Goal: Task Accomplishment & Management: Use online tool/utility

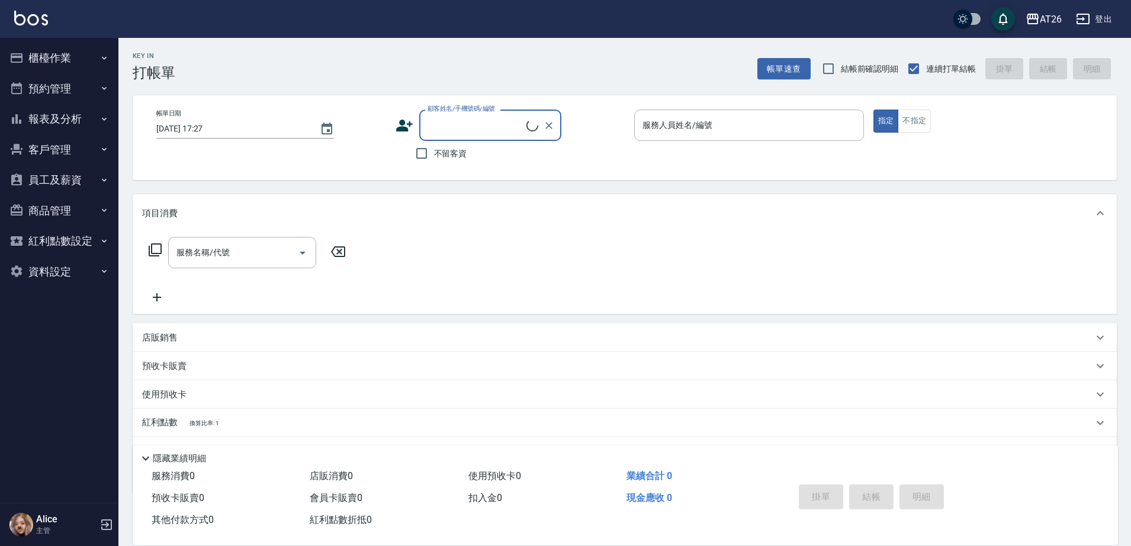
click at [76, 179] on button "員工及薪資" at bounding box center [59, 180] width 109 height 31
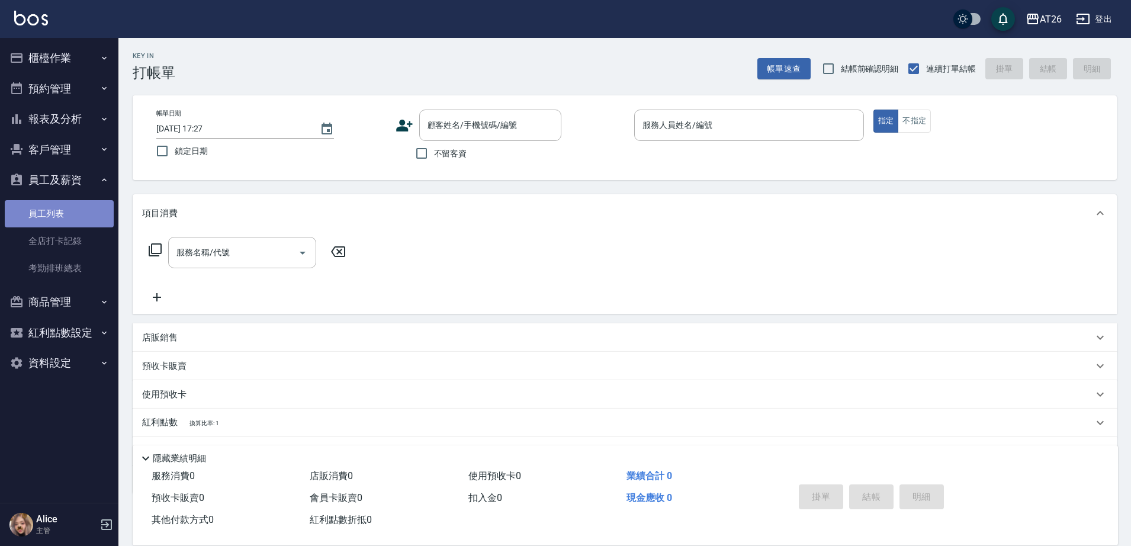
click at [69, 217] on link "員工列表" at bounding box center [59, 213] width 109 height 27
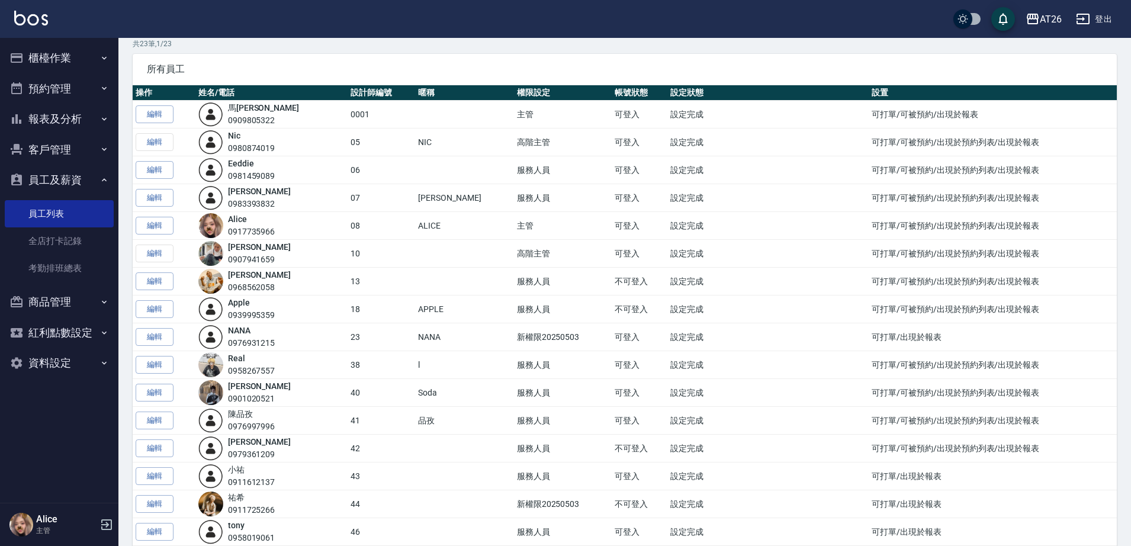
scroll to position [74, 0]
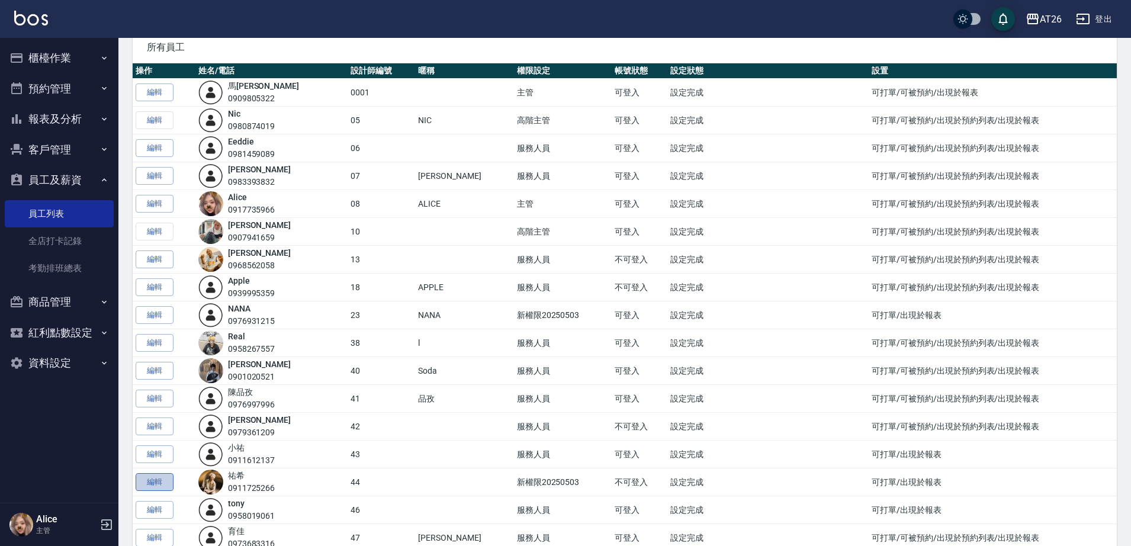
click at [160, 483] on link "編輯" at bounding box center [155, 482] width 38 height 18
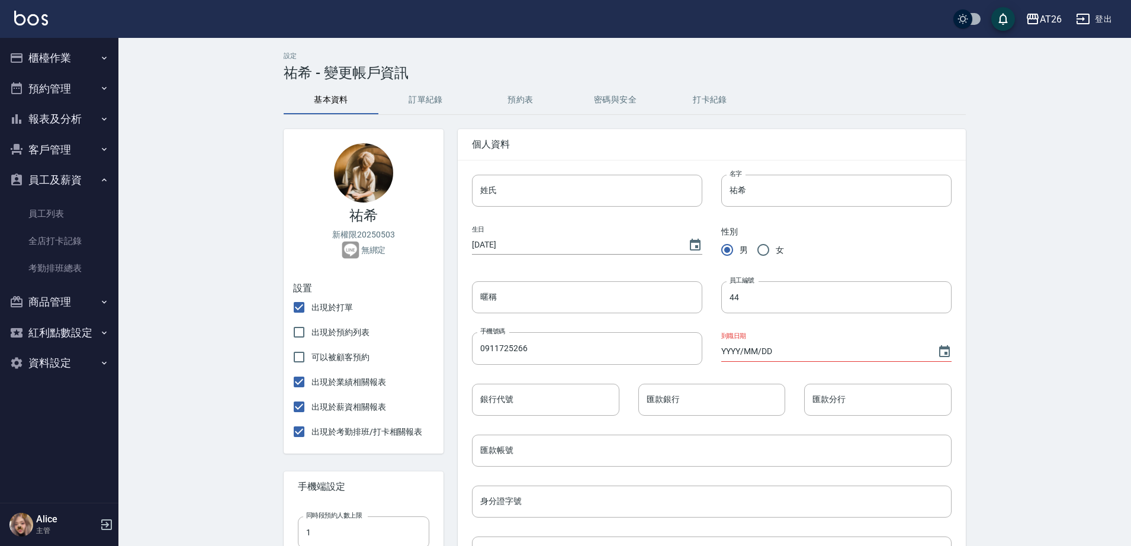
click at [29, 48] on button "櫃檯作業" at bounding box center [59, 58] width 109 height 31
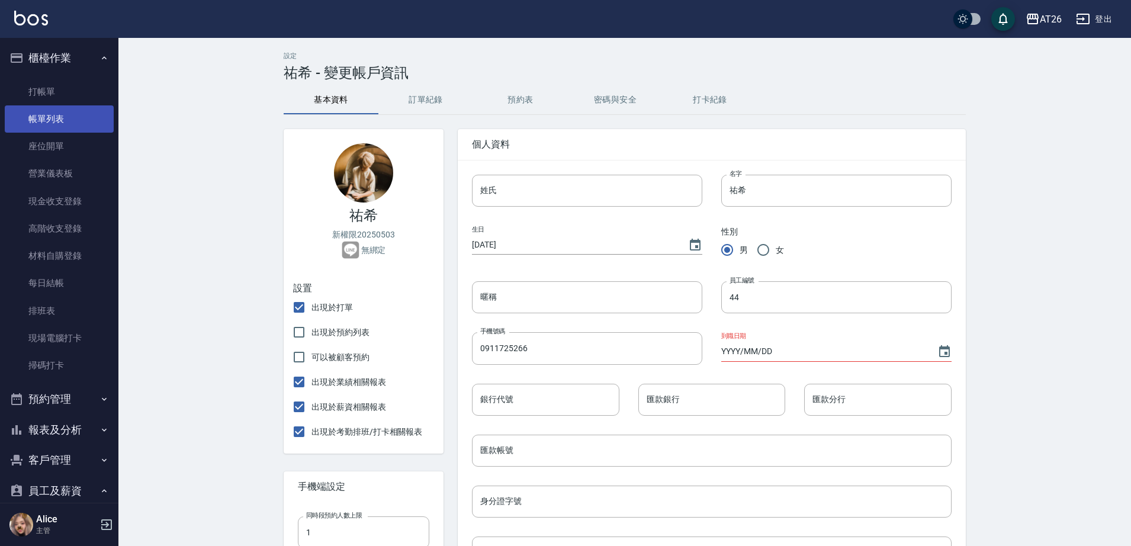
click at [62, 113] on link "帳單列表" at bounding box center [59, 118] width 109 height 27
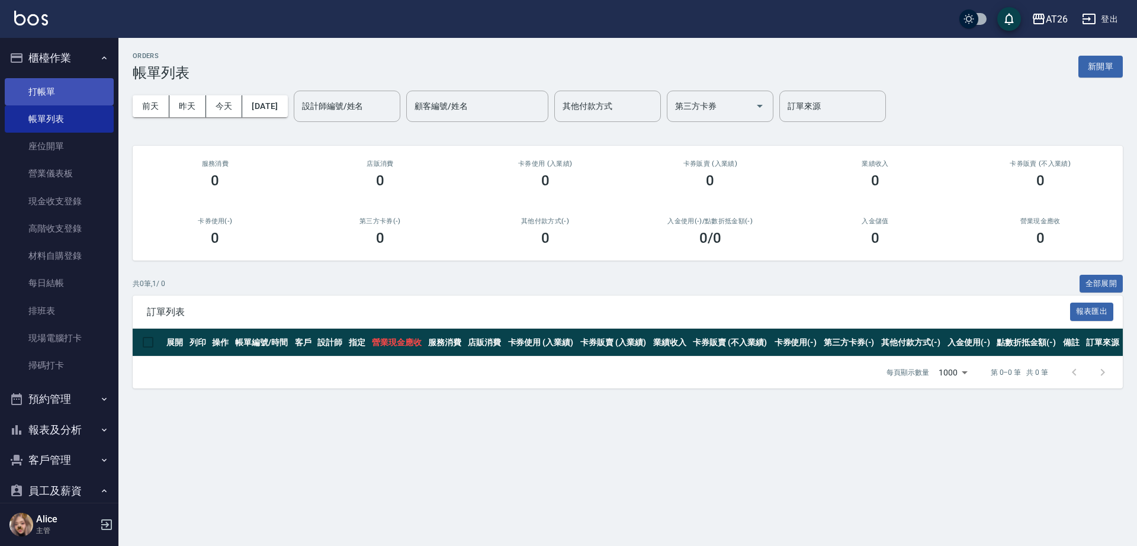
drag, startPoint x: 30, startPoint y: 105, endPoint x: 38, endPoint y: 91, distance: 16.4
click at [30, 104] on link "打帳單" at bounding box center [59, 91] width 109 height 27
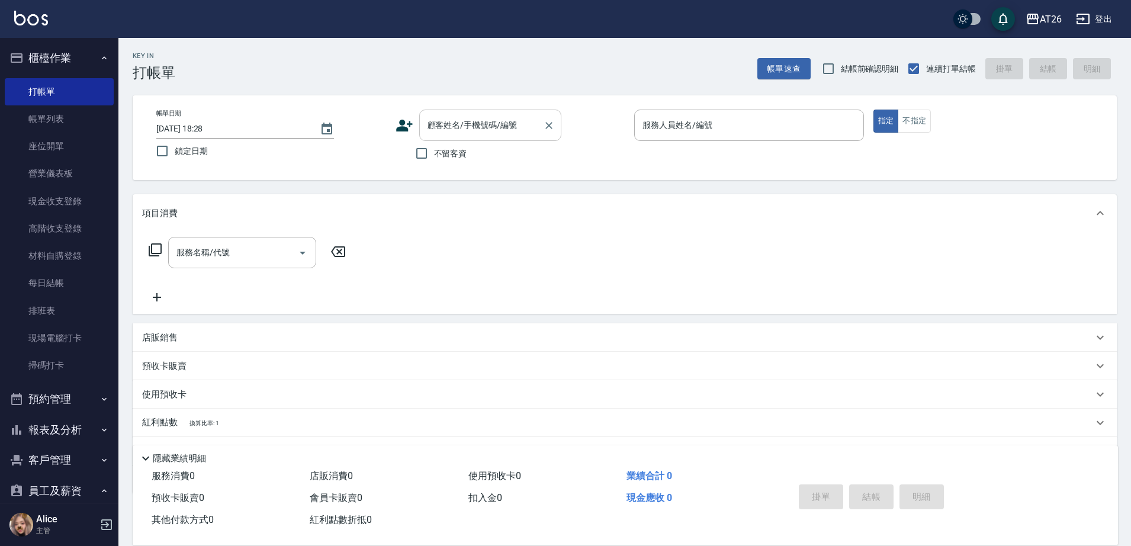
click at [521, 134] on div "顧客姓名/手機號碼/編號" at bounding box center [490, 125] width 142 height 31
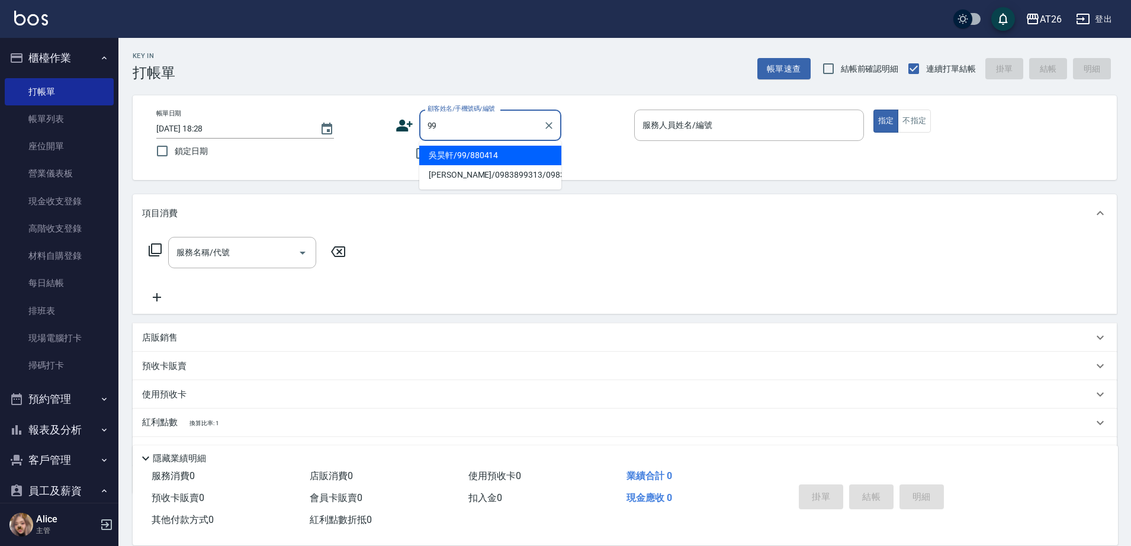
type input "吳昊軒/99/880414"
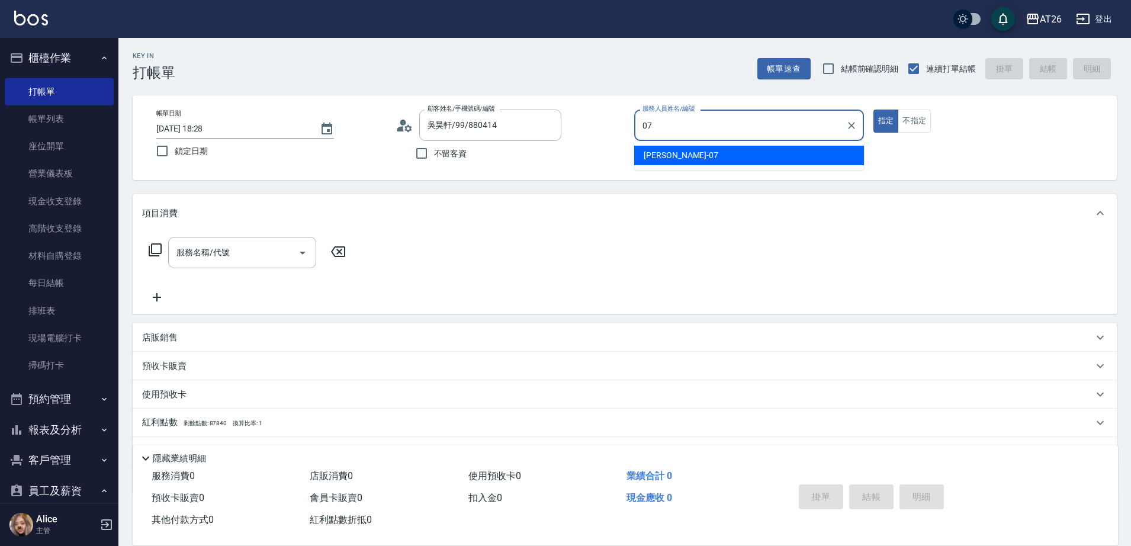
type input "ADAM-07"
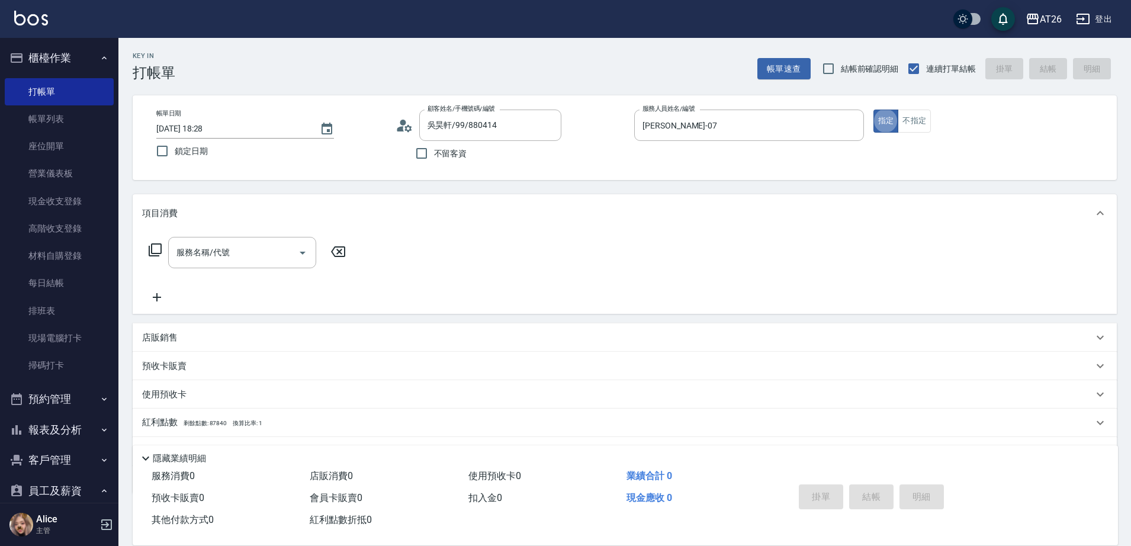
type button "true"
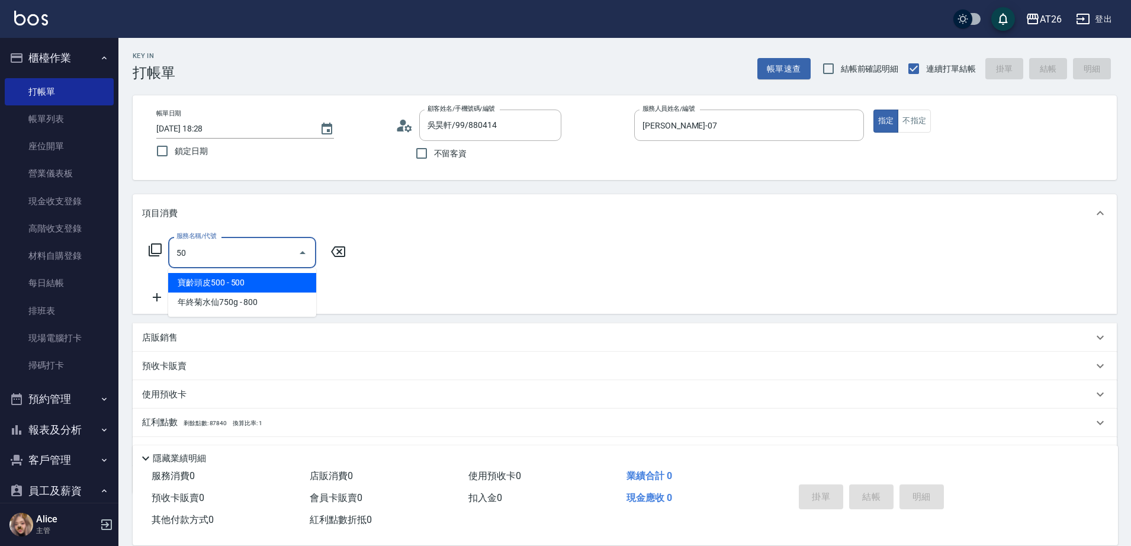
type input "501"
type input "120"
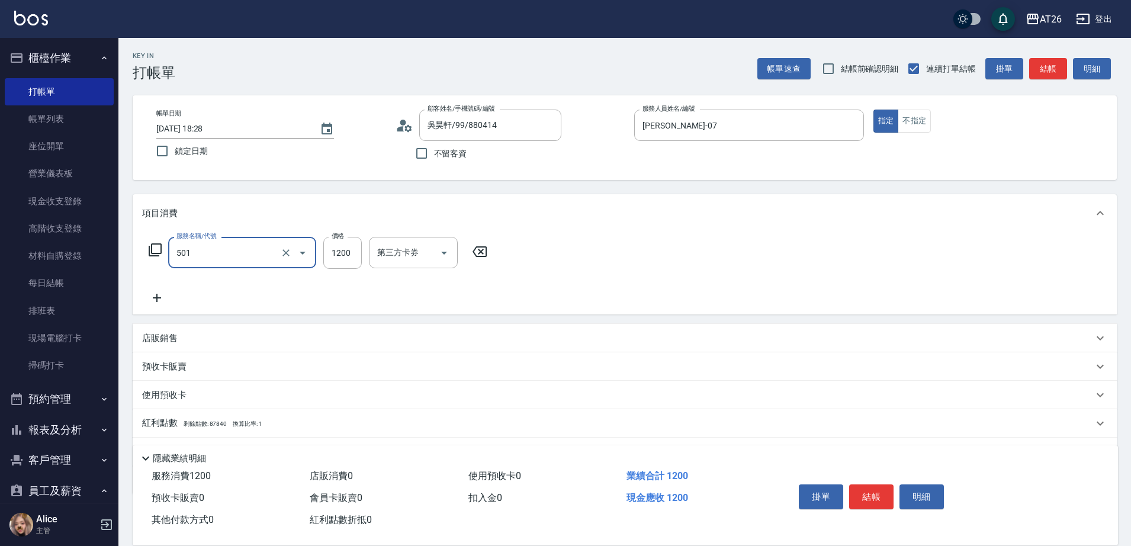
type input "染髮(501)"
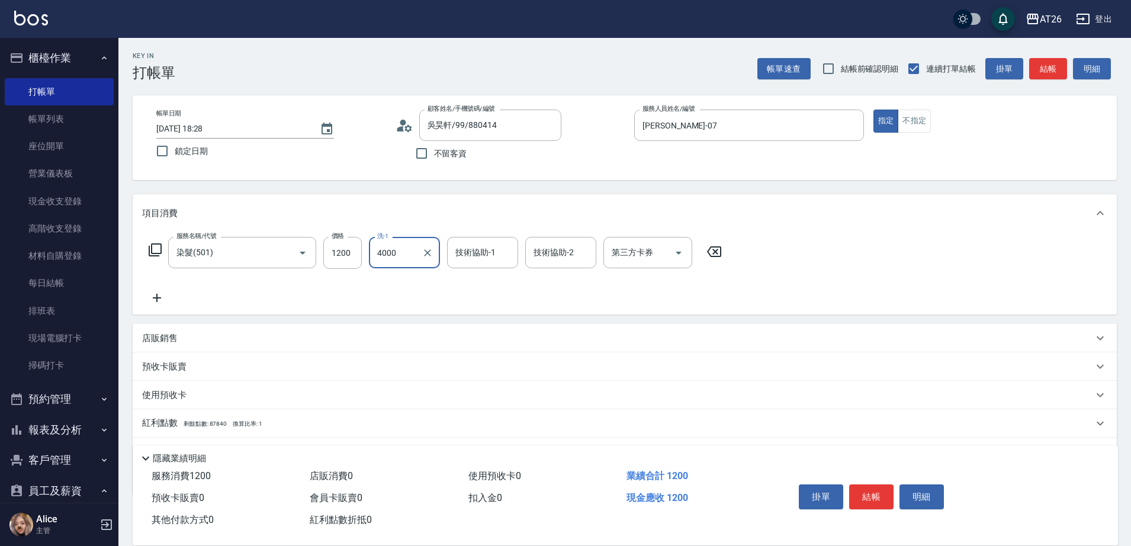
type input "4000"
type input "tony-46"
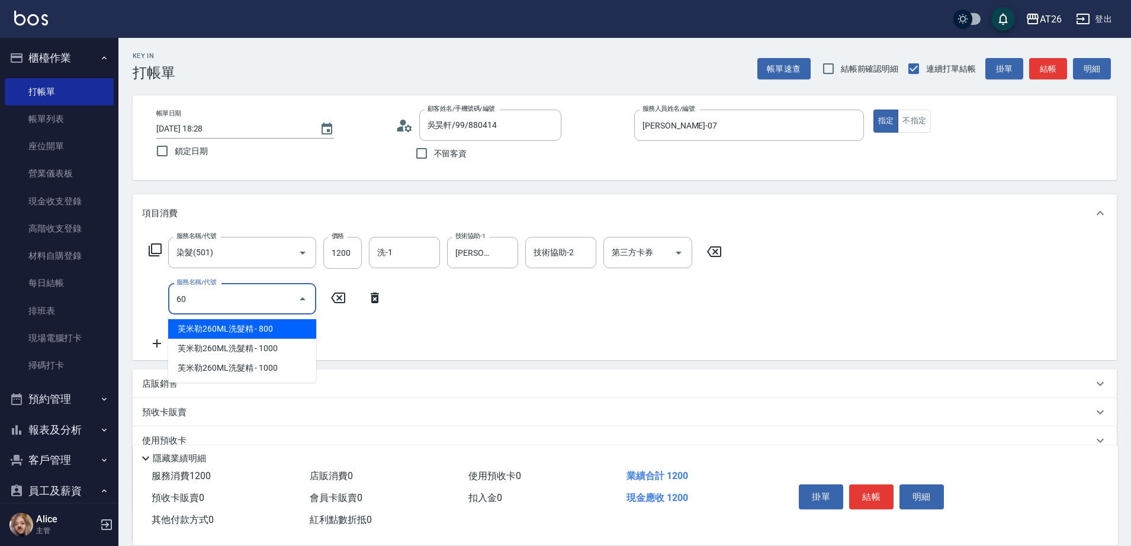
type input "601"
type input "150"
type input "自護髮(601)"
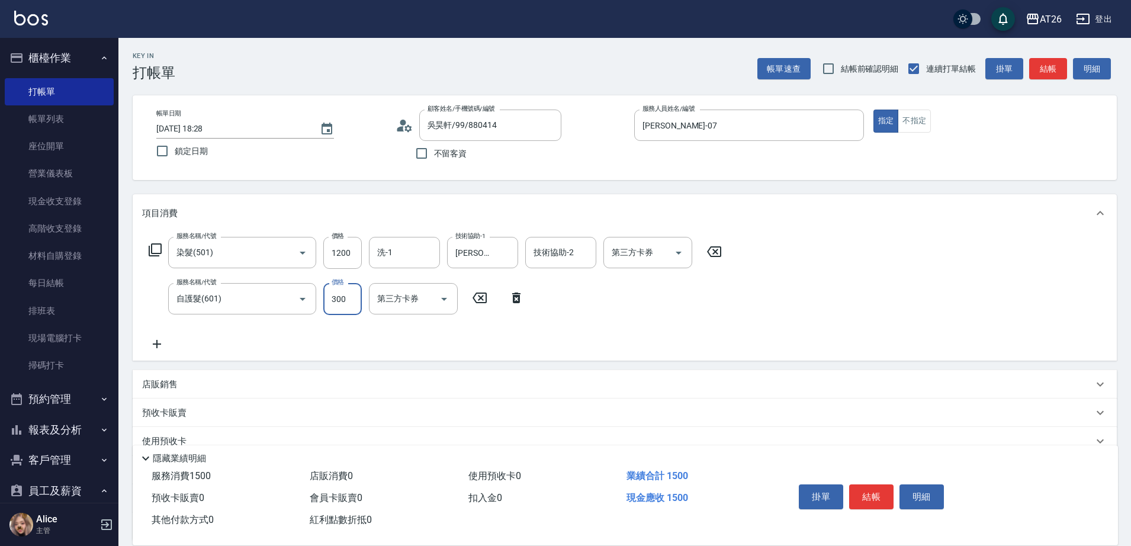
type input "3"
type input "120"
type input "300"
type input "150"
type input "tony-46"
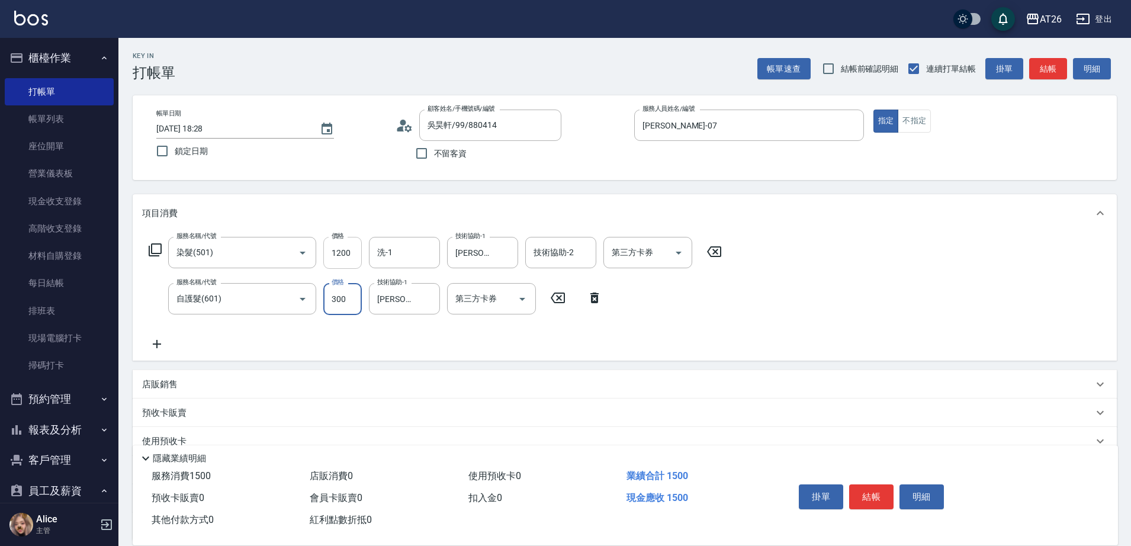
click at [359, 246] on input "1200" at bounding box center [342, 253] width 38 height 32
type input "4"
type input "120"
type input "40"
click at [359, 246] on input "1200" at bounding box center [342, 253] width 38 height 32
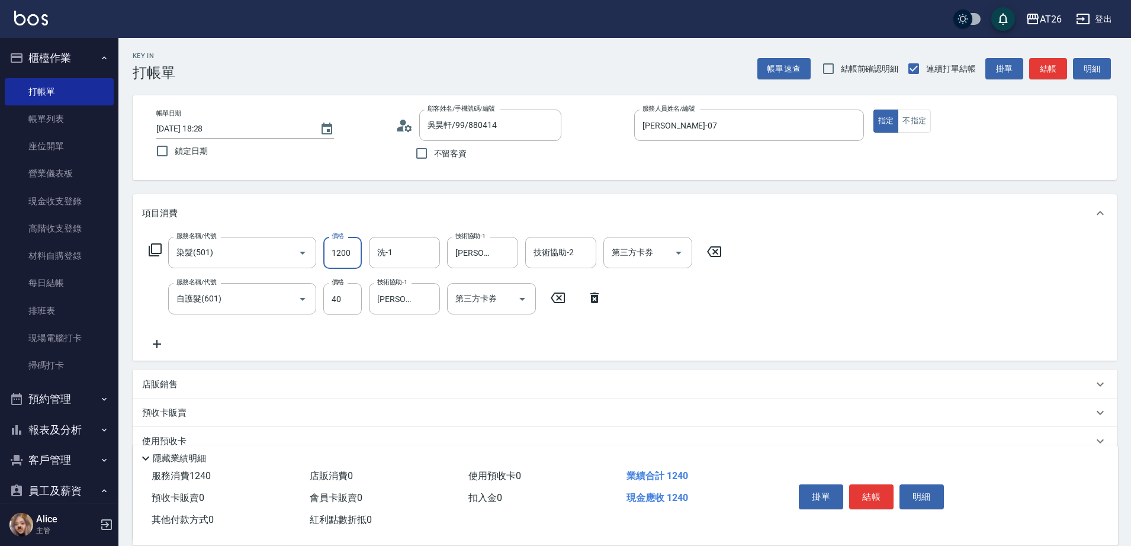
type input "4"
type input "0"
type input "400"
type input "40"
type input "4000"
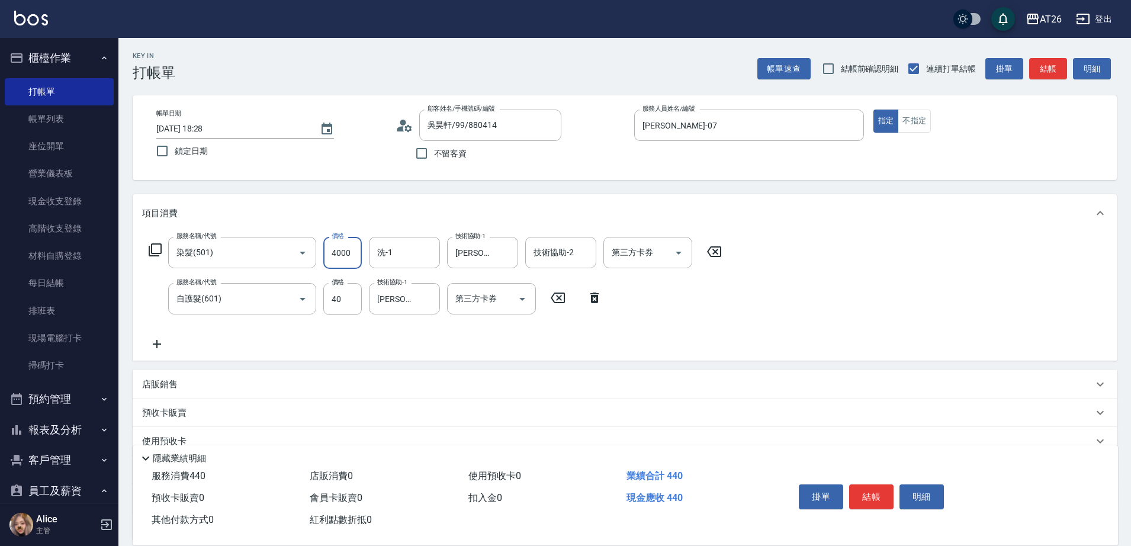
type input "400"
type input "40000"
type input "4000"
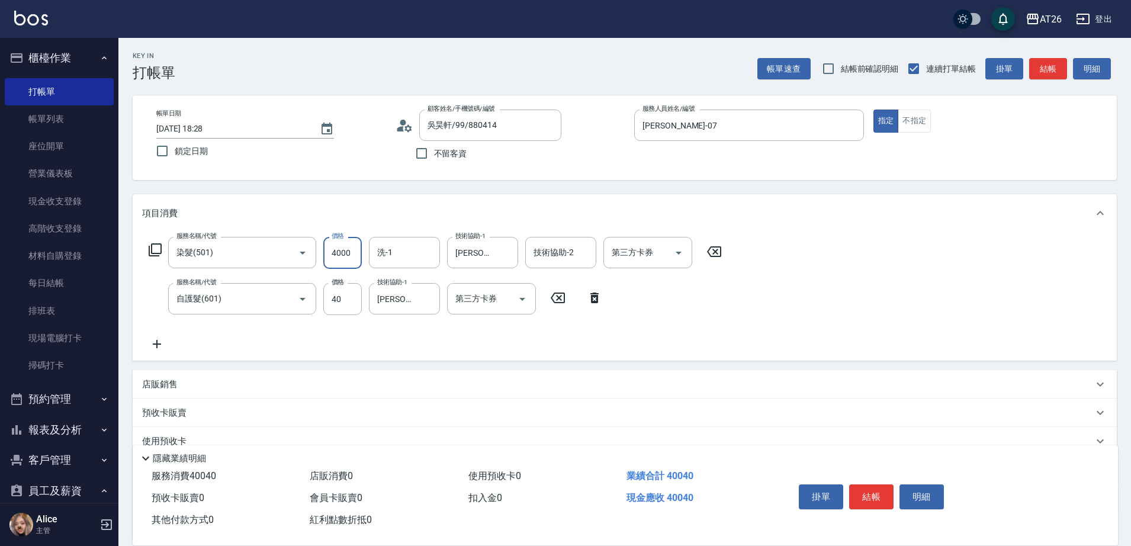
type input "400"
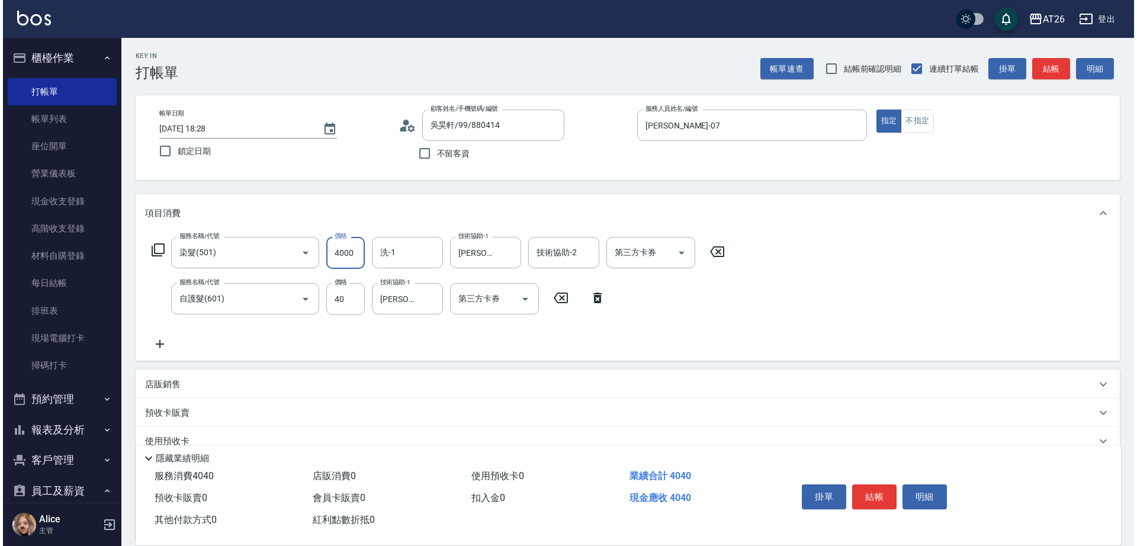
scroll to position [0, 0]
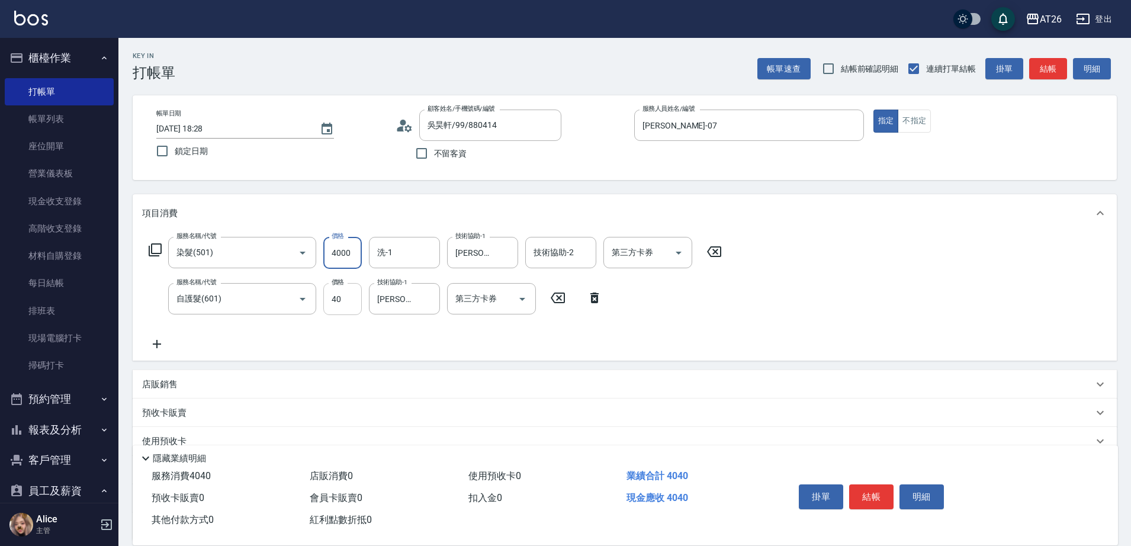
type input "4000"
click at [352, 299] on input "40" at bounding box center [342, 299] width 38 height 32
type input "300"
type input "430"
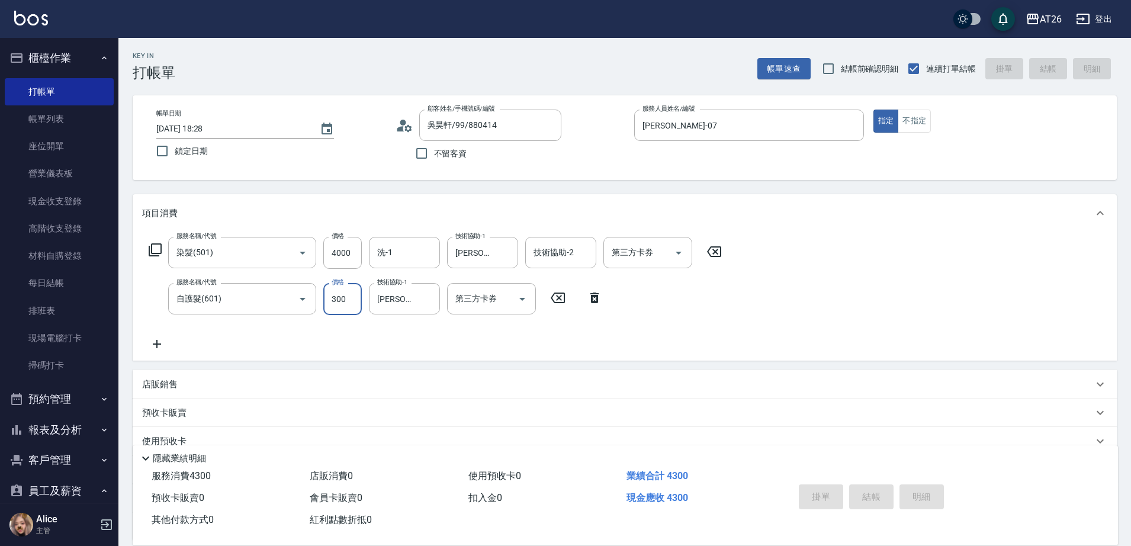
type input "2025/09/19 18:30"
type input "0"
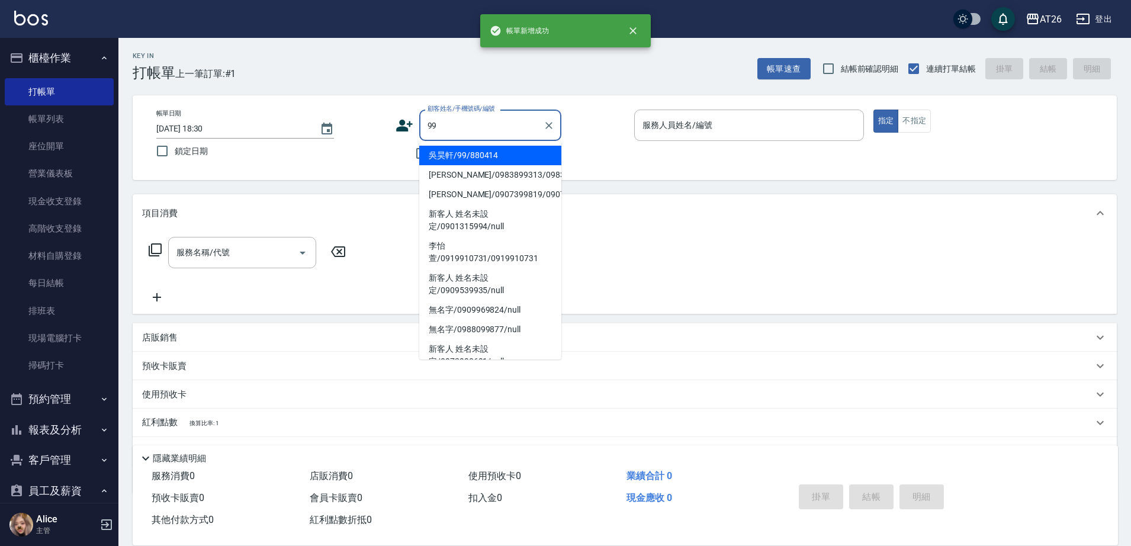
type input "吳昊軒/99/880414"
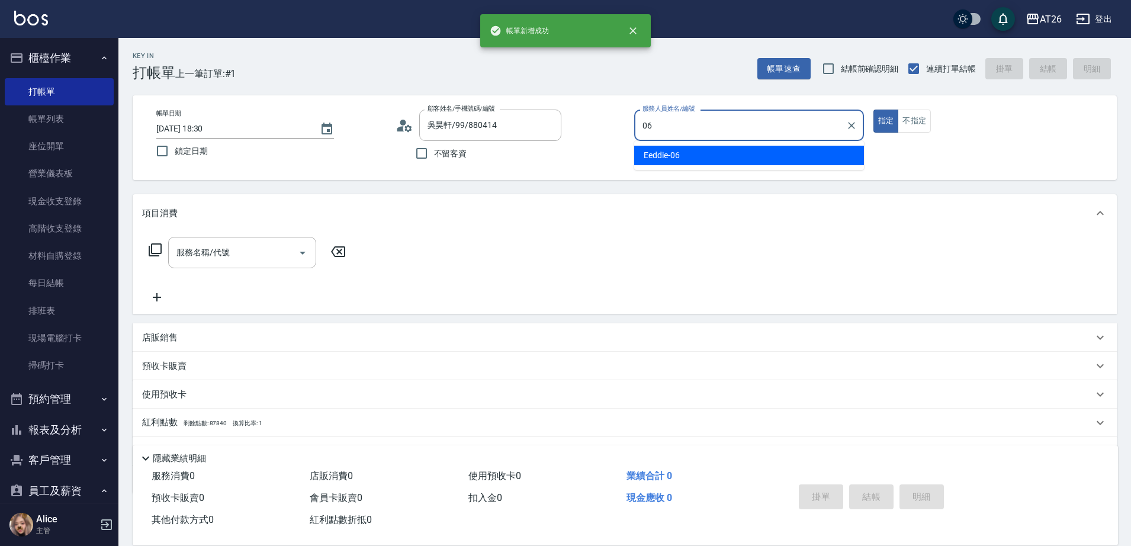
type input "Eeddie-06"
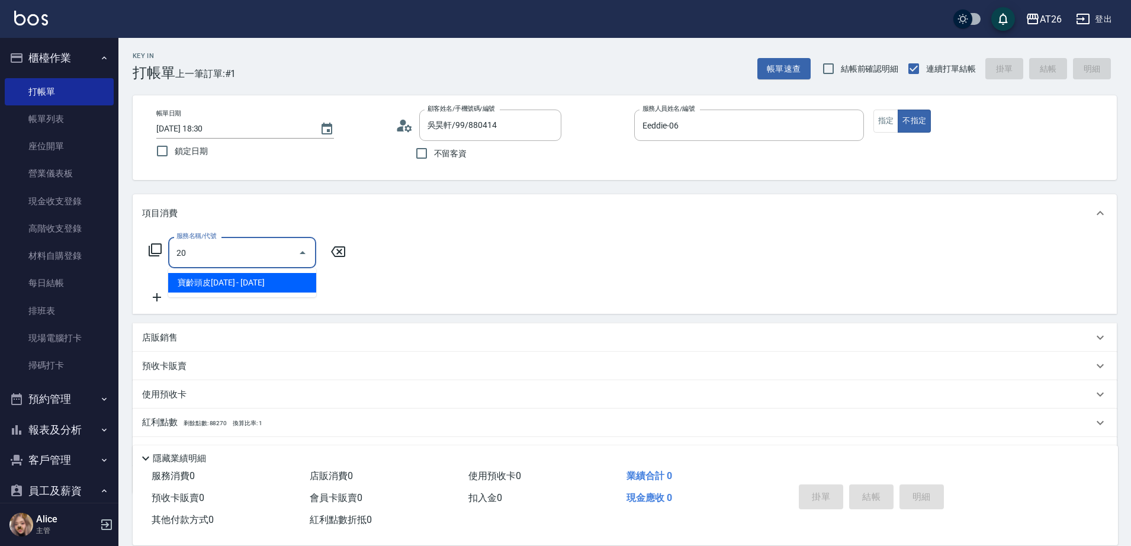
type input "201"
type input "20"
type input "洗髮(201)"
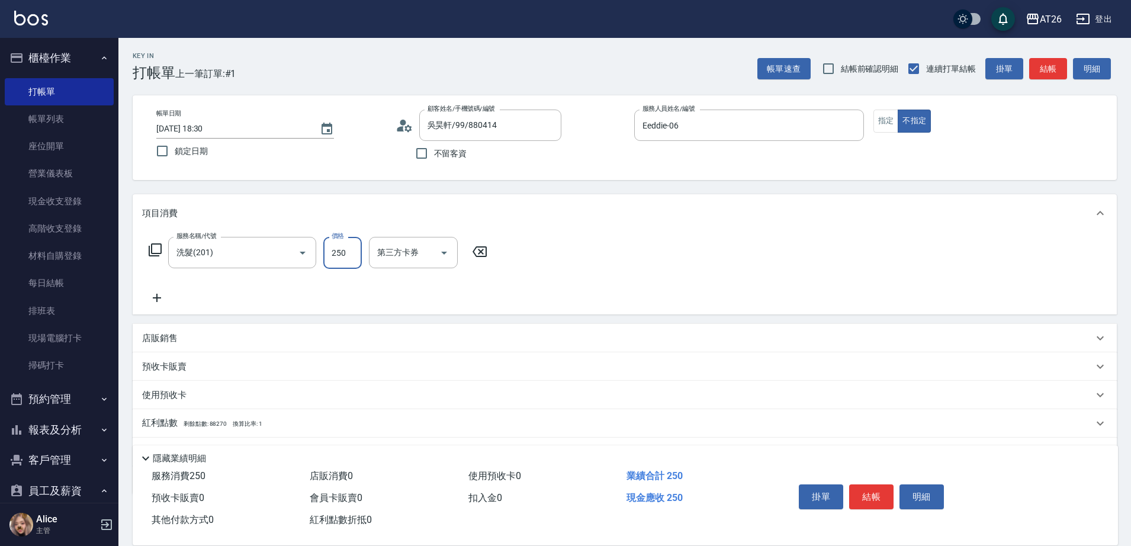
type input "0"
type input "400"
type input "40"
type input "4000"
type input "400"
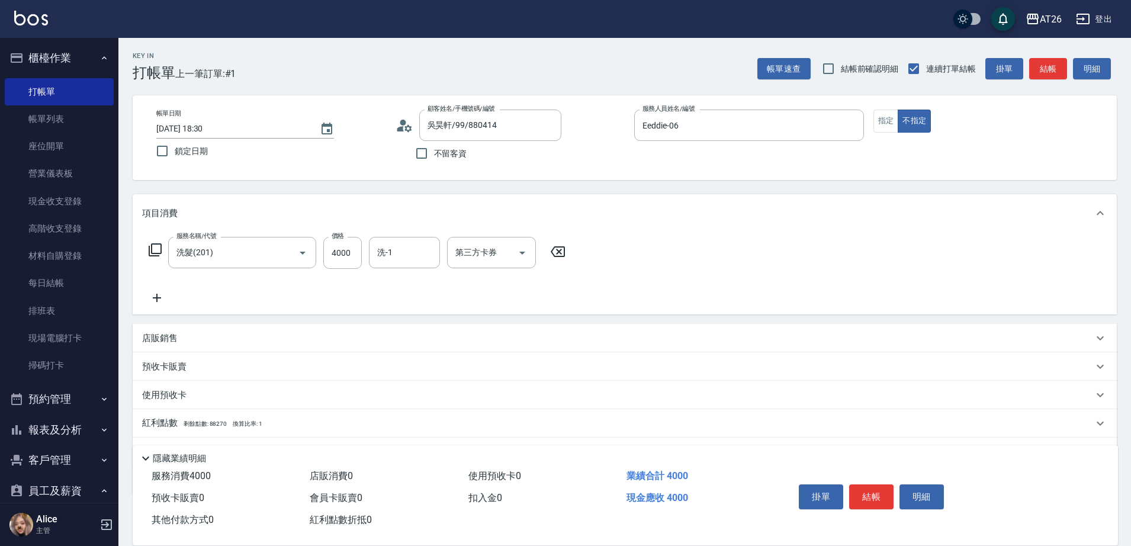
click at [334, 239] on label "價格" at bounding box center [338, 235] width 12 height 9
click at [334, 239] on input "4000" at bounding box center [342, 253] width 38 height 32
type input "4"
type input "0"
type input "400"
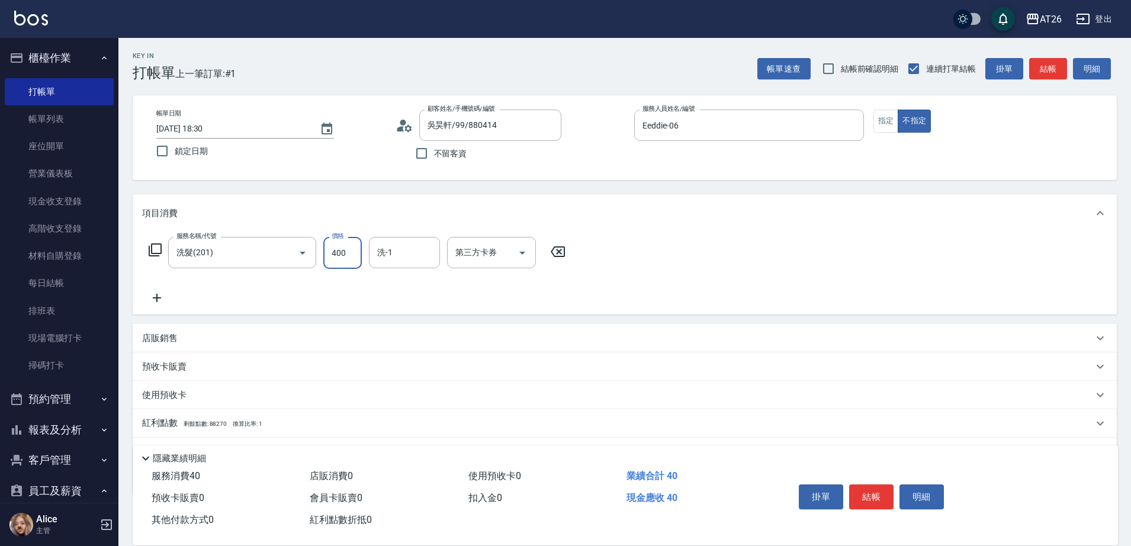
type input "40"
type input "400"
type input "品孜-41"
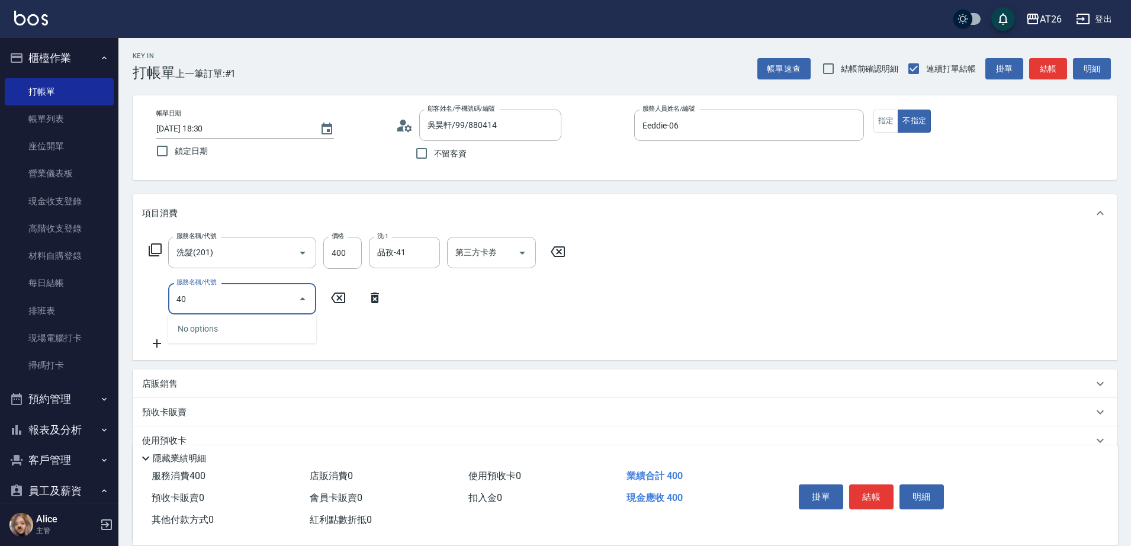
type input "401"
type input "60"
type input "剪髮(401)"
type input "0"
type input "40"
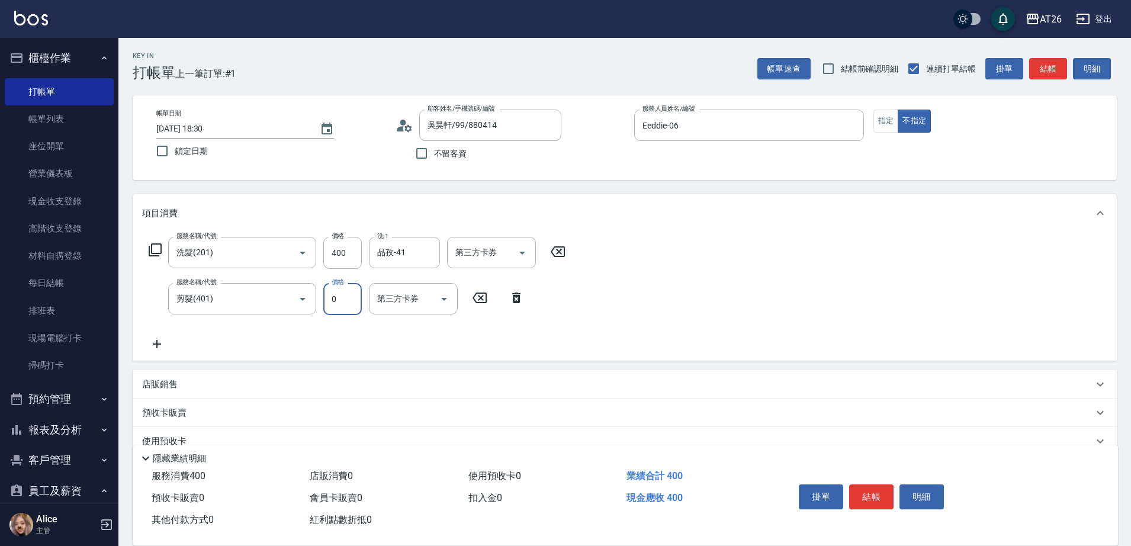
type input "11"
type input "50"
type input "1100"
type input "150"
type input "110"
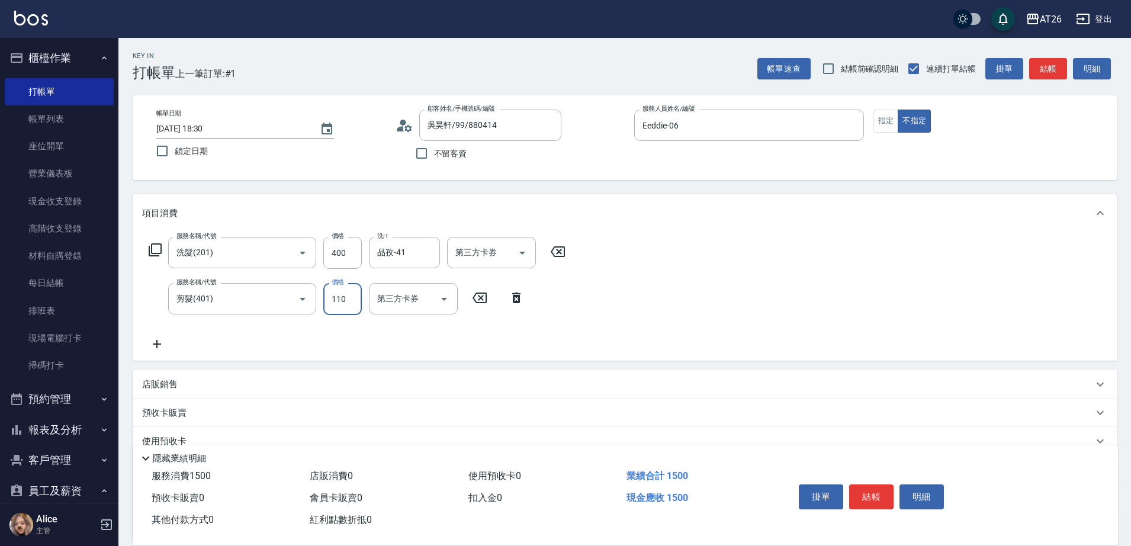
type input "50"
type input "11"
type input "40"
type input "100"
type input "50"
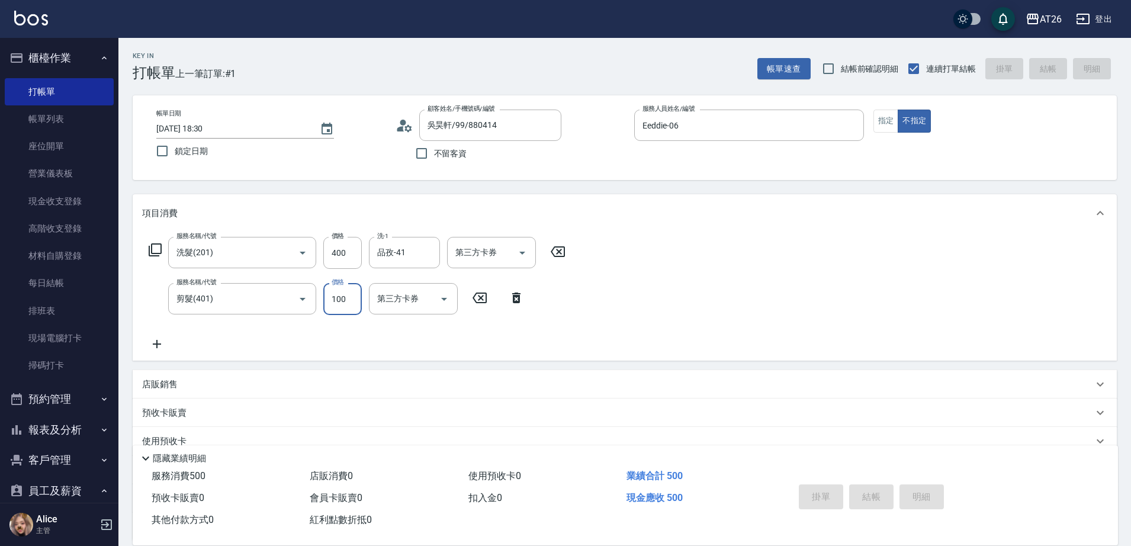
type input "0"
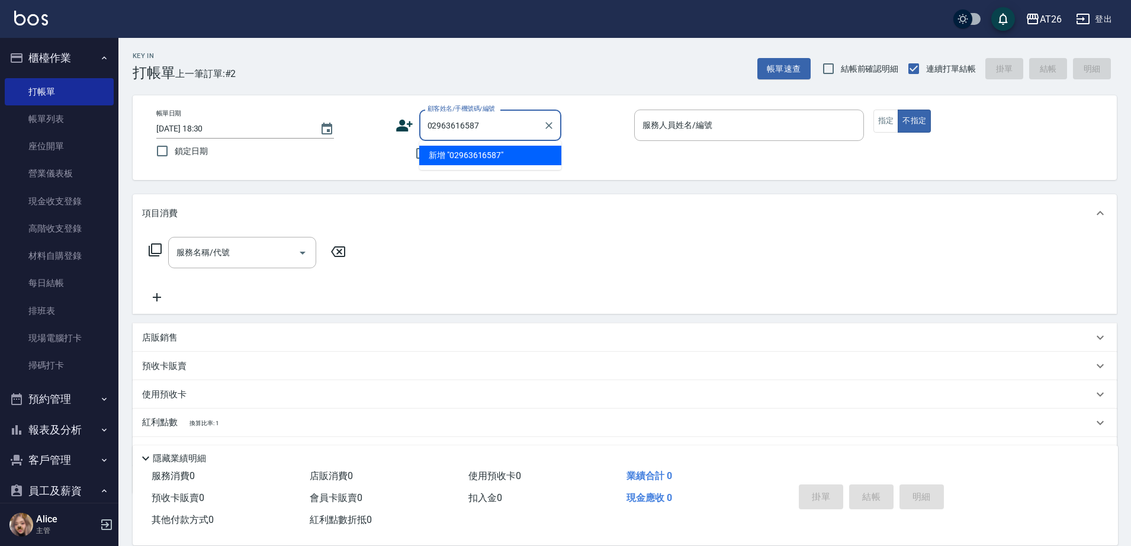
type input "02963616587"
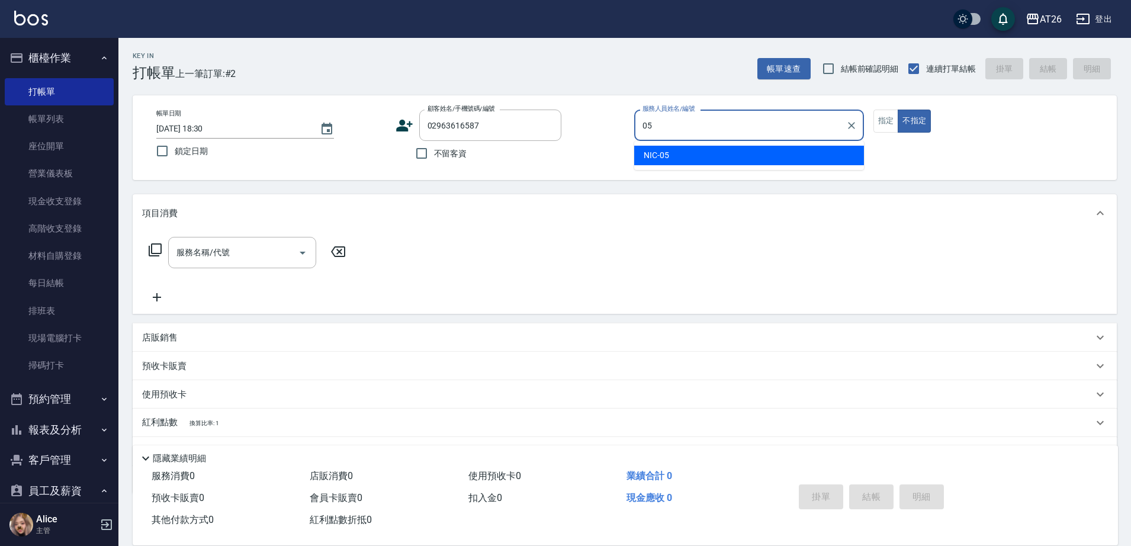
type input "NIC-05"
type button "false"
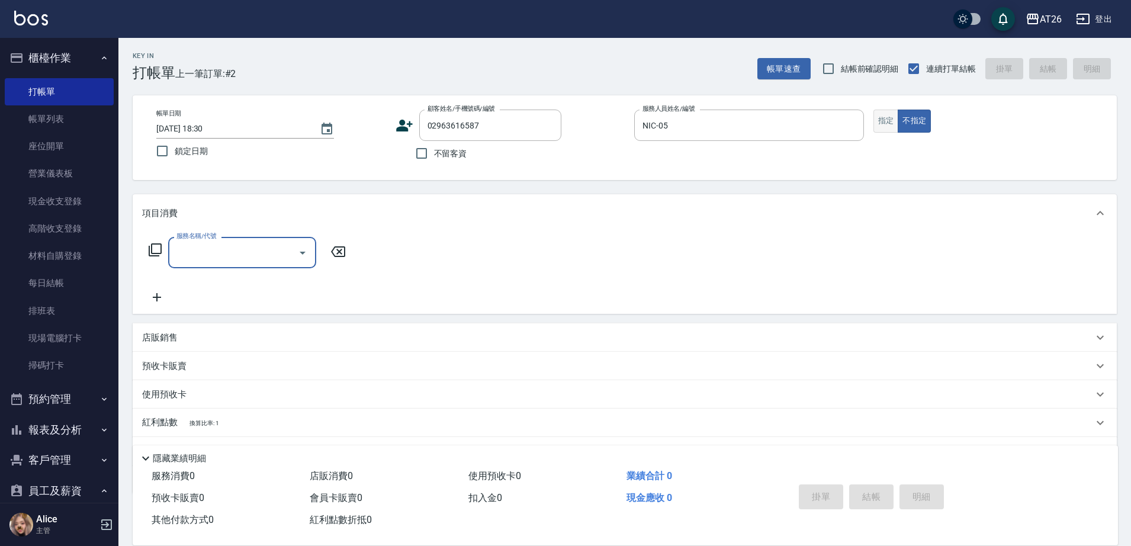
click at [880, 121] on button "指定" at bounding box center [885, 121] width 25 height 23
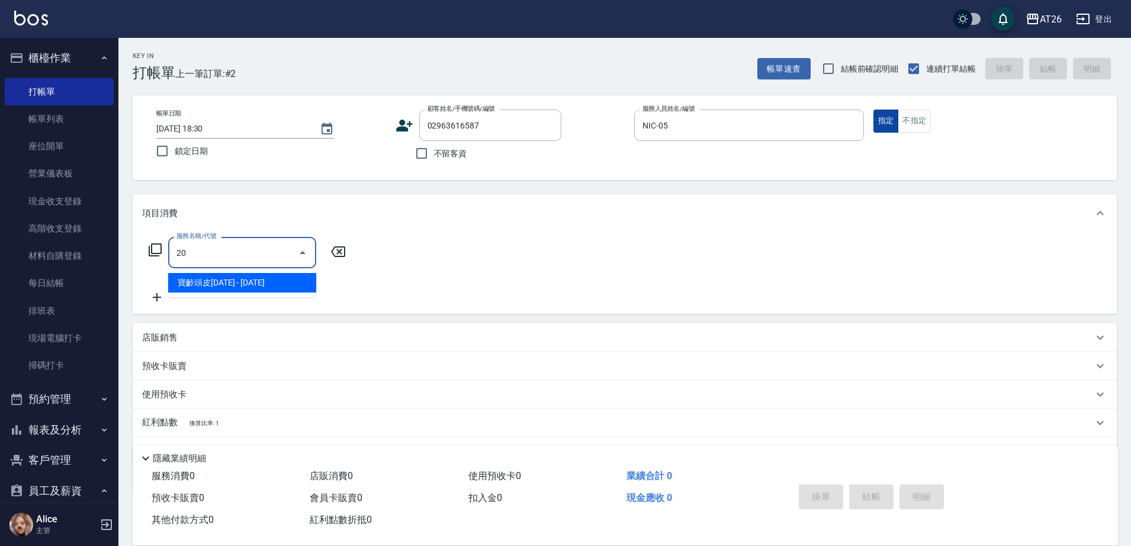
type input "201"
type input "20"
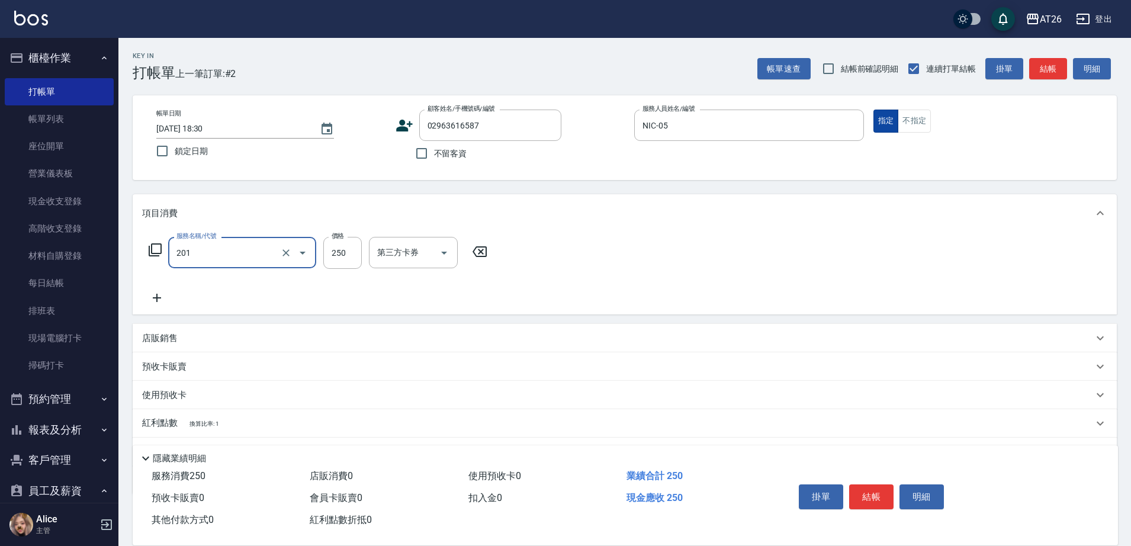
type input "洗髮(201)"
type input "3"
type input "0"
type input "350"
type input "30"
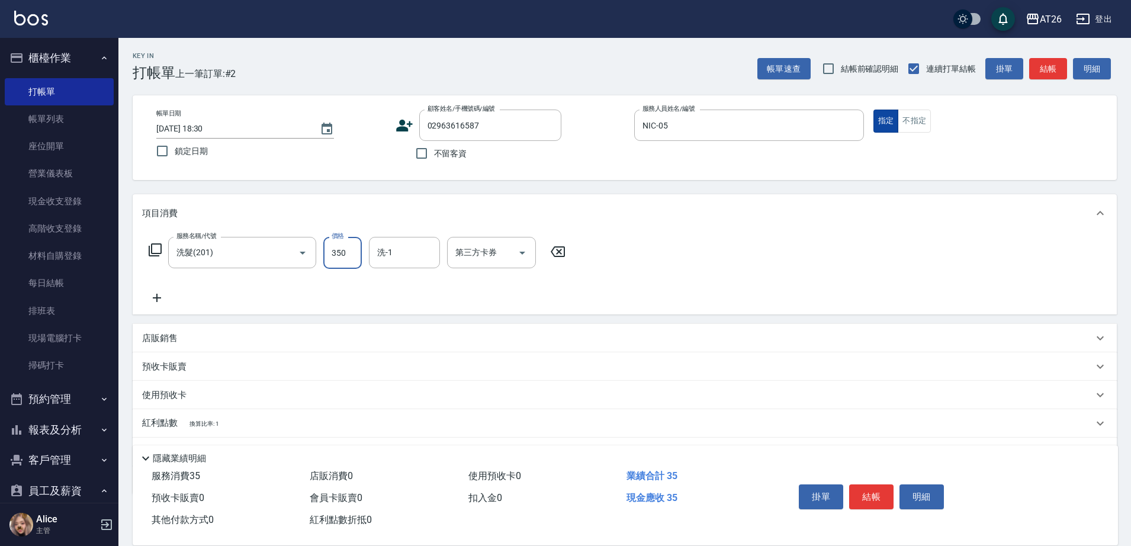
type input "350"
type input "NANA-23"
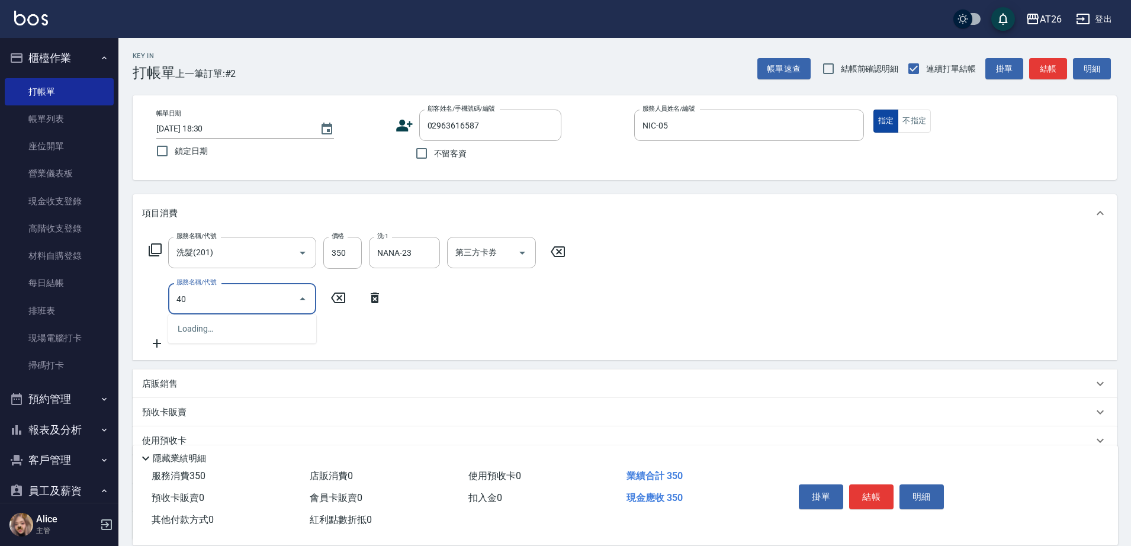
type input "401"
type input "60"
type input "剪髮(401)"
type input "3"
type input "30"
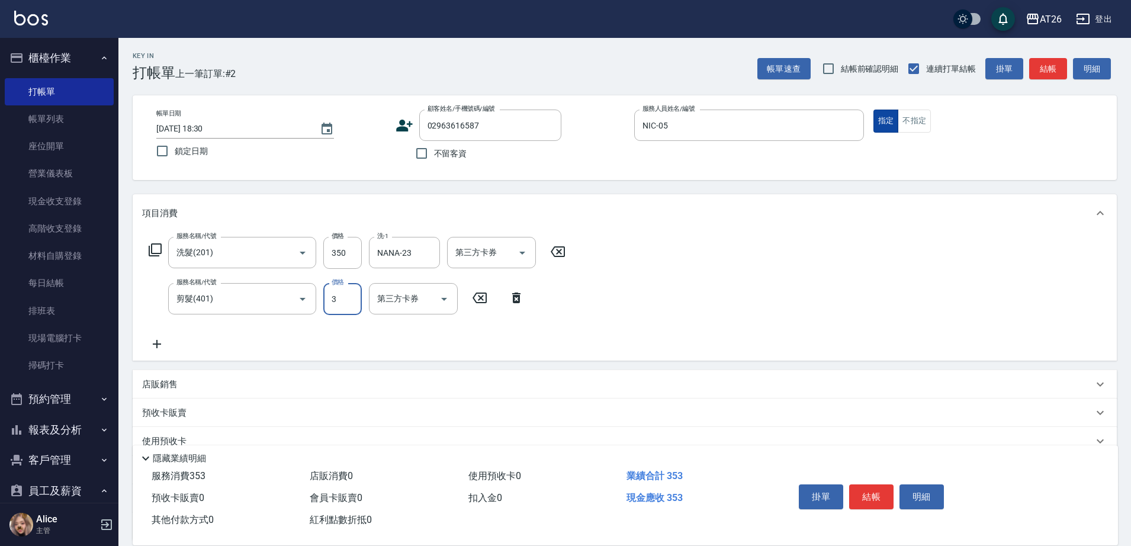
type input "35"
type input "70"
type input "350"
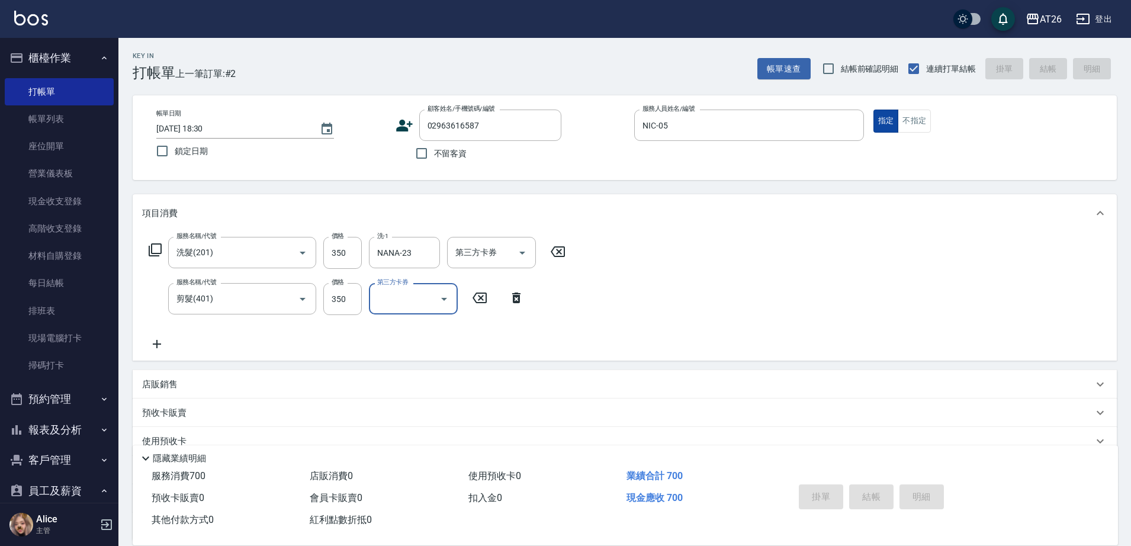
type input "0"
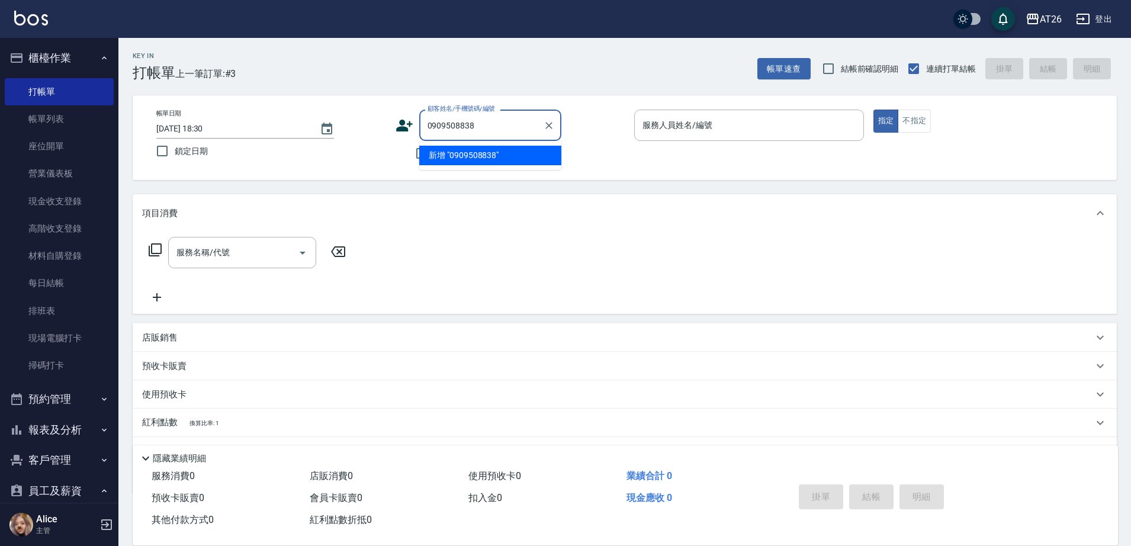
type input "0909508838"
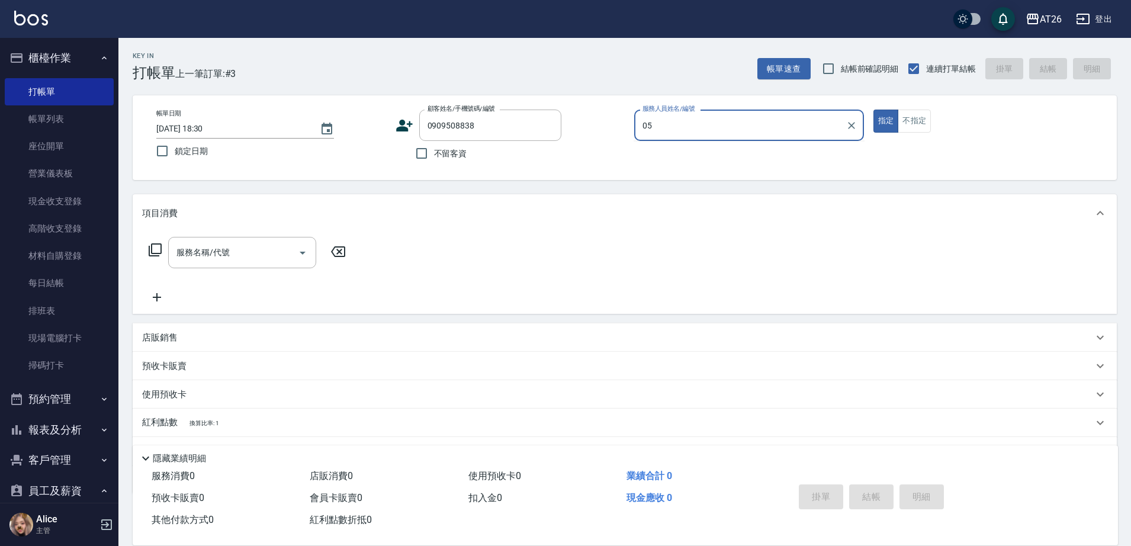
type input "NIC-05"
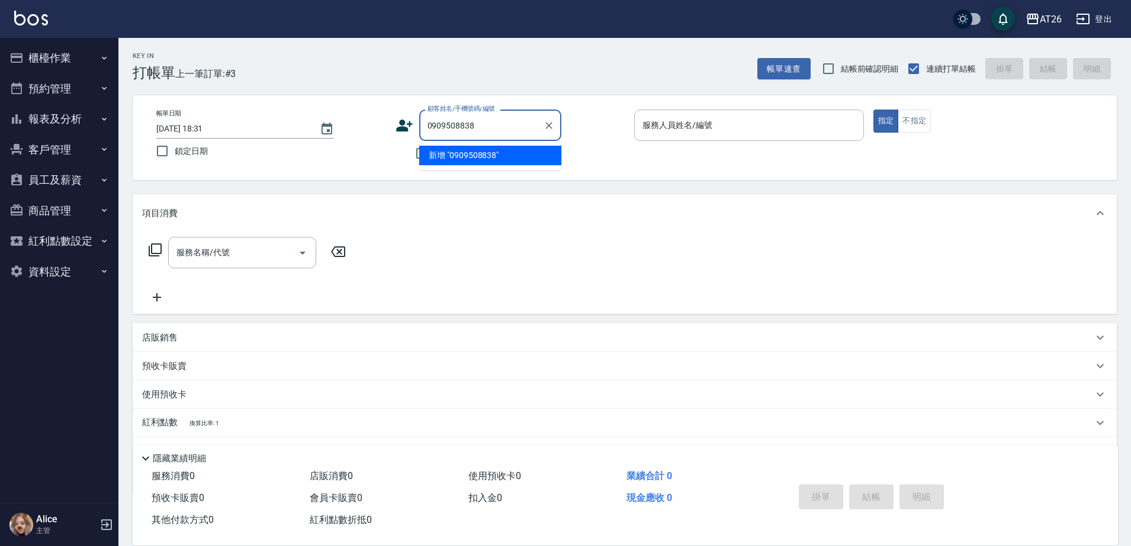
type input "0909508838"
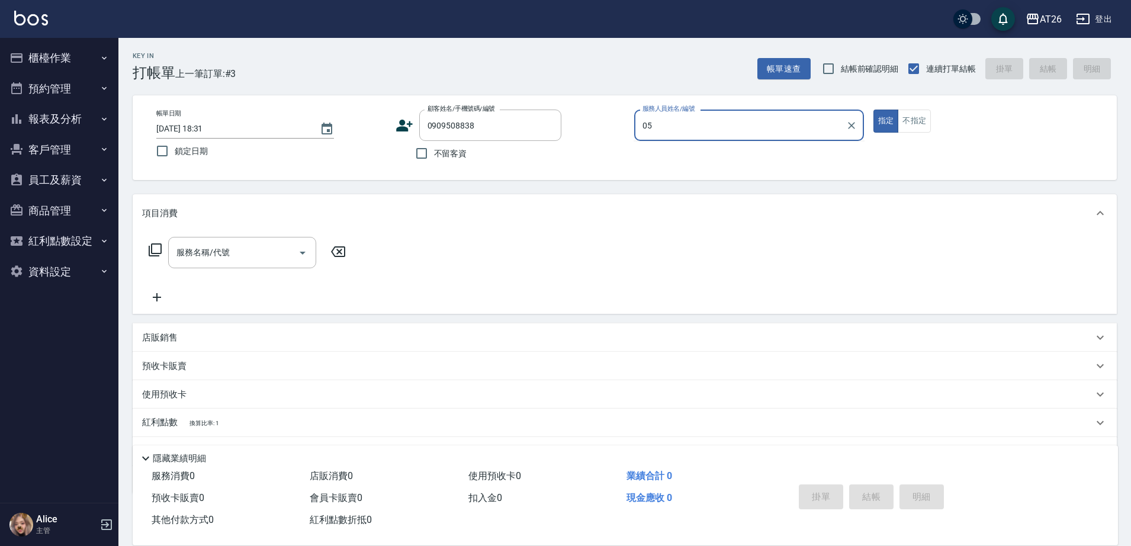
type input "NIC-05"
type button "true"
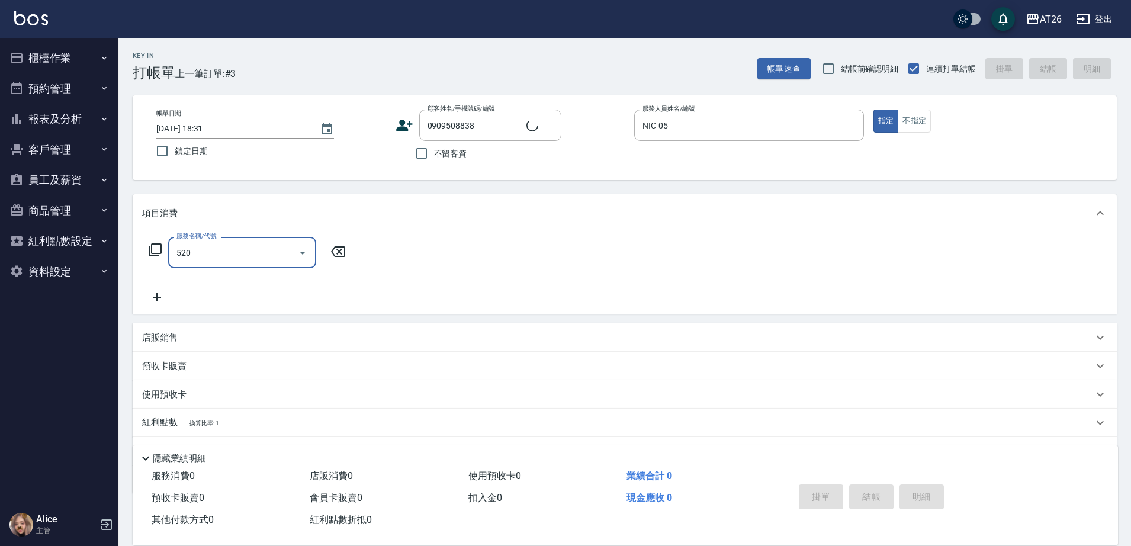
type input "5201"
type input "新客人 姓名未設定/0909508838/null"
type input "5"
type input "201"
type input "20"
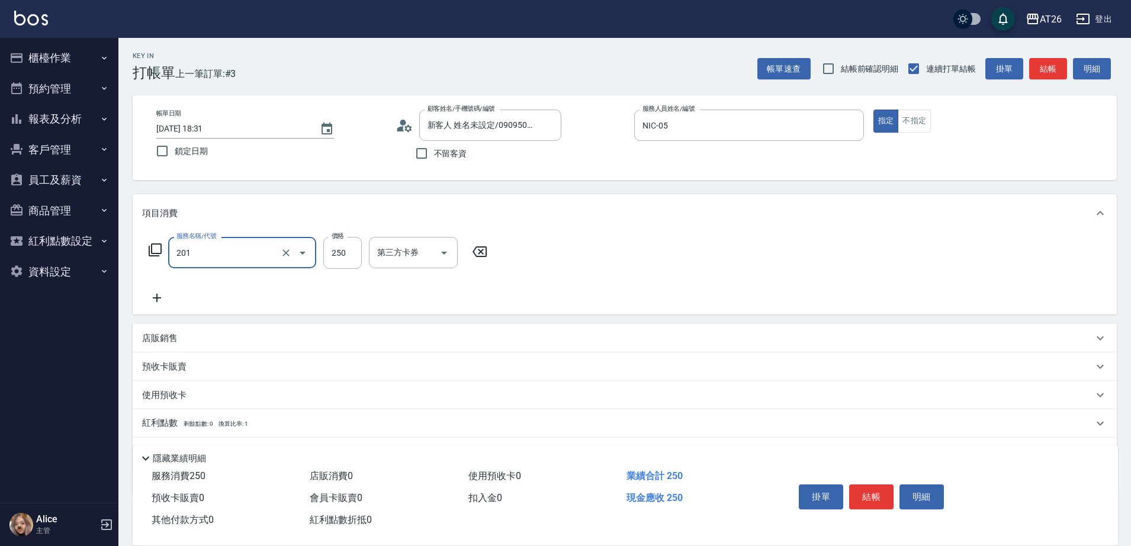
type input "洗髮(201)"
type input "3"
type input "0"
type input "350"
type input "30"
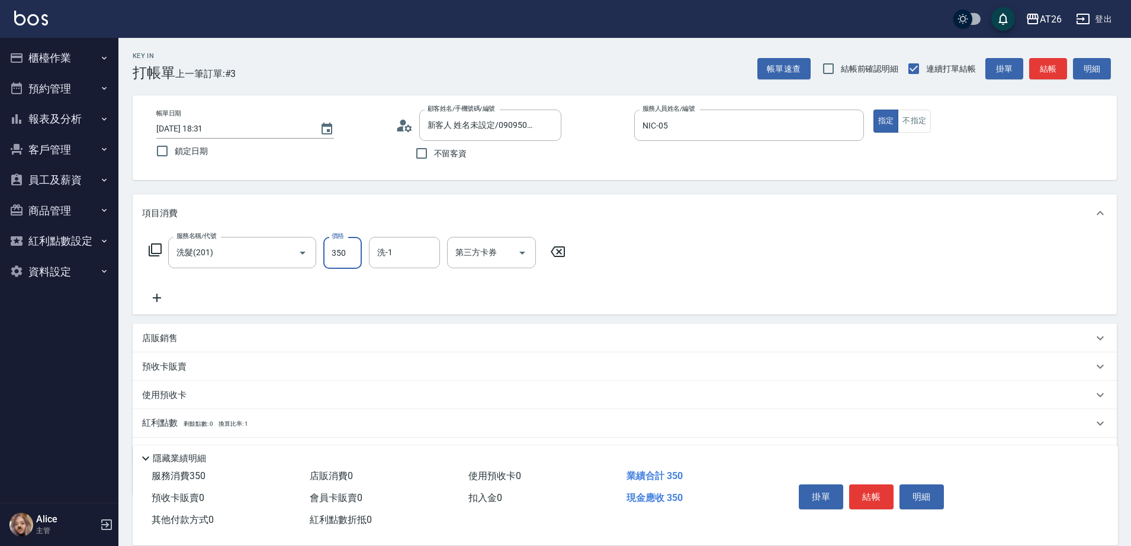
type input "350"
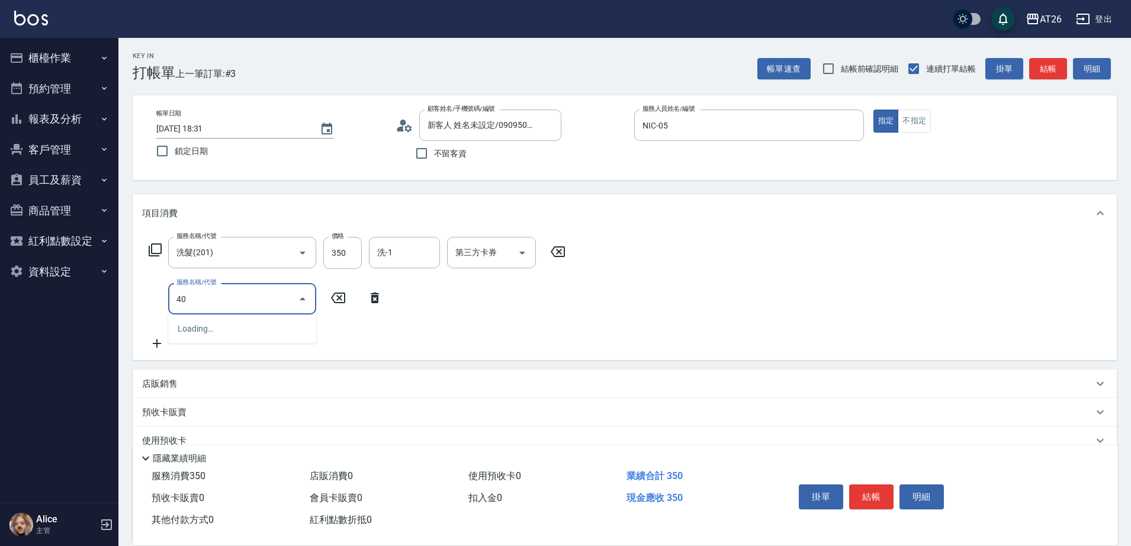
type input "401"
type input "60"
type input "401"
type input "3"
type input "30"
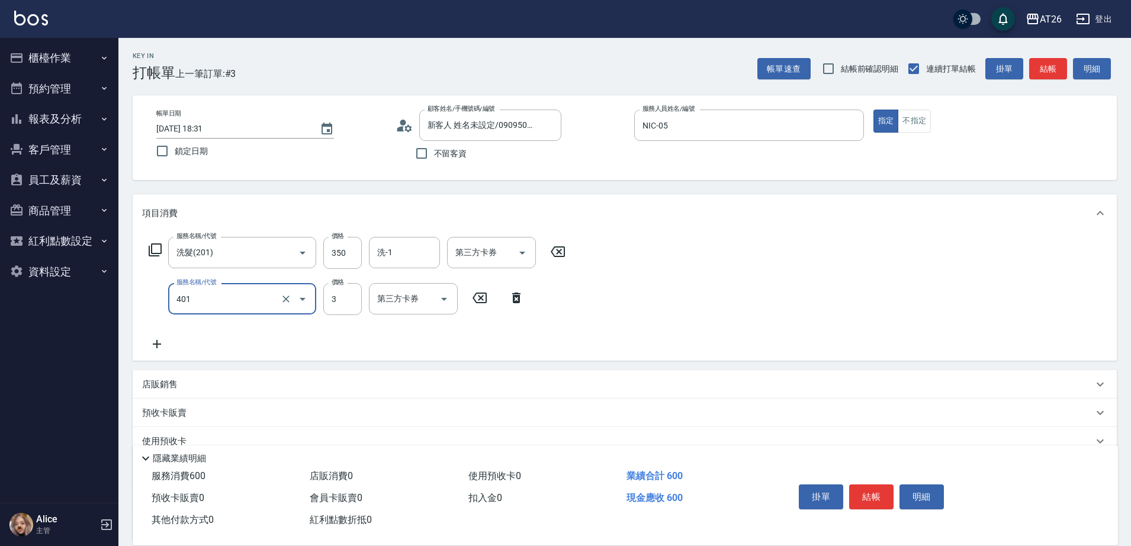
type input "剪髮(401)"
type input "35"
type input "70"
type input "350"
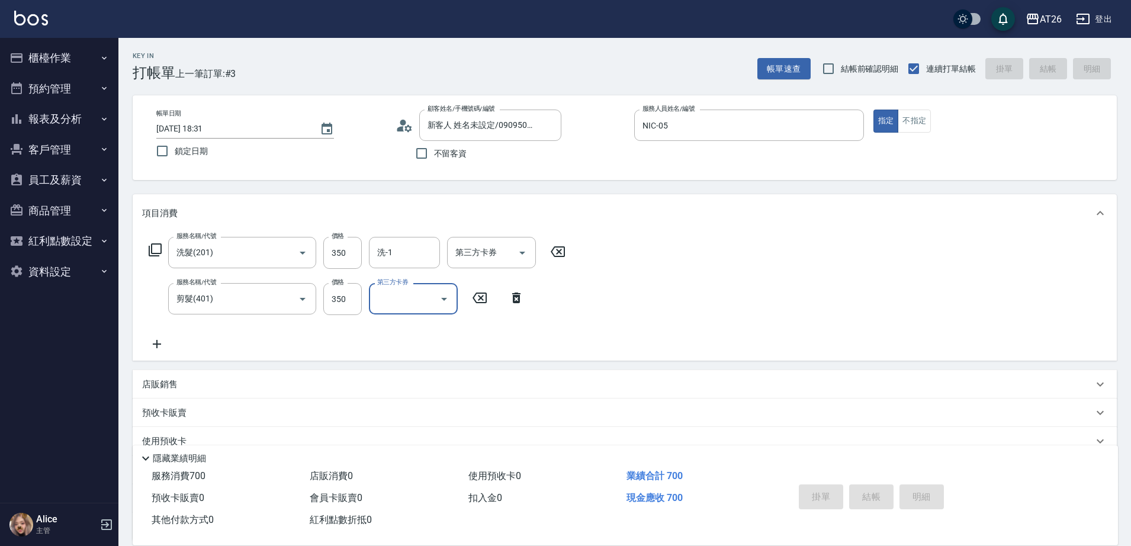
type input "0"
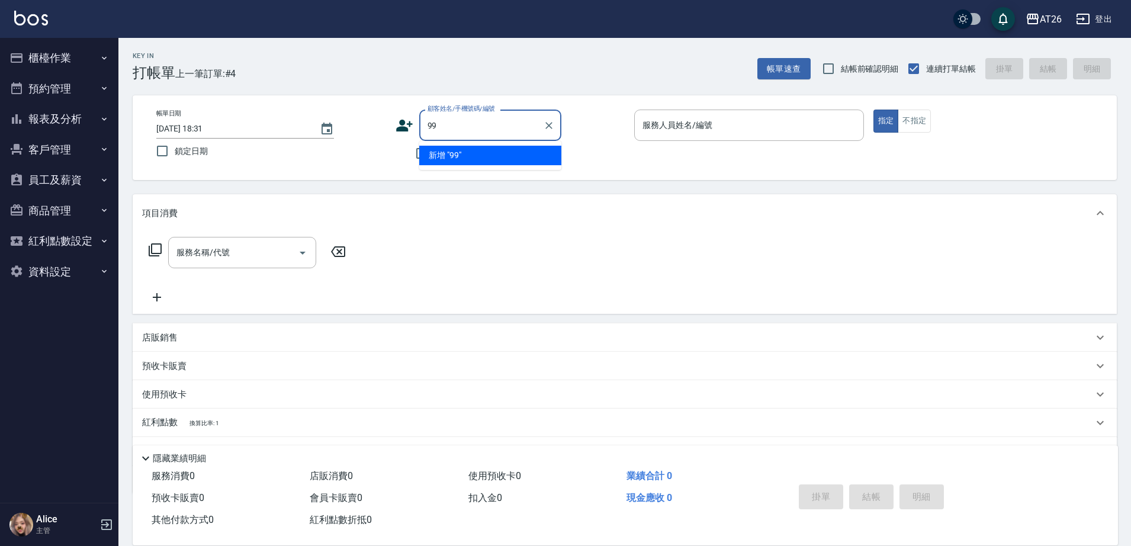
type input "99"
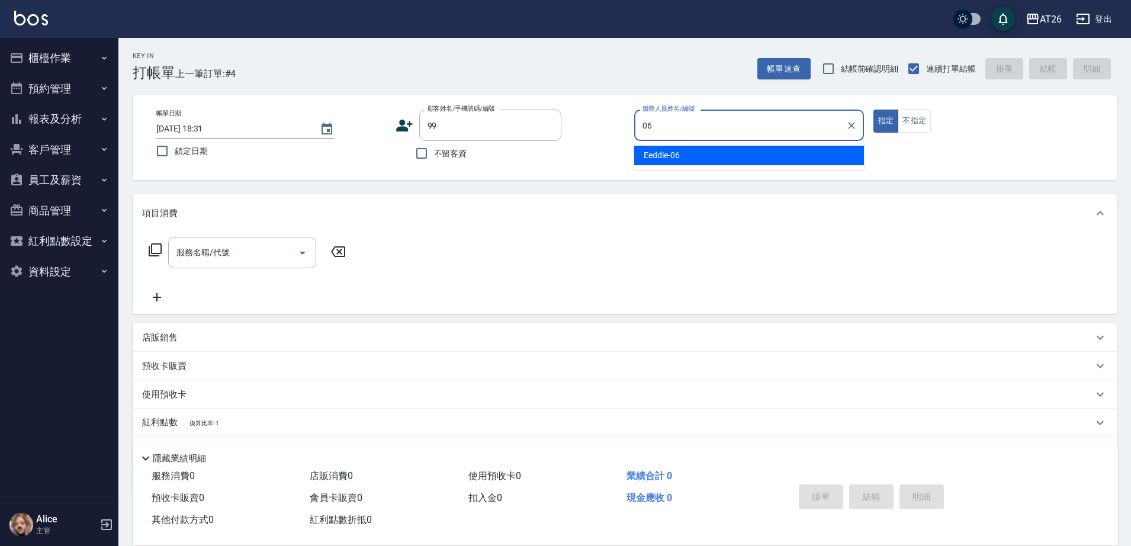
type input "Eeddie-06"
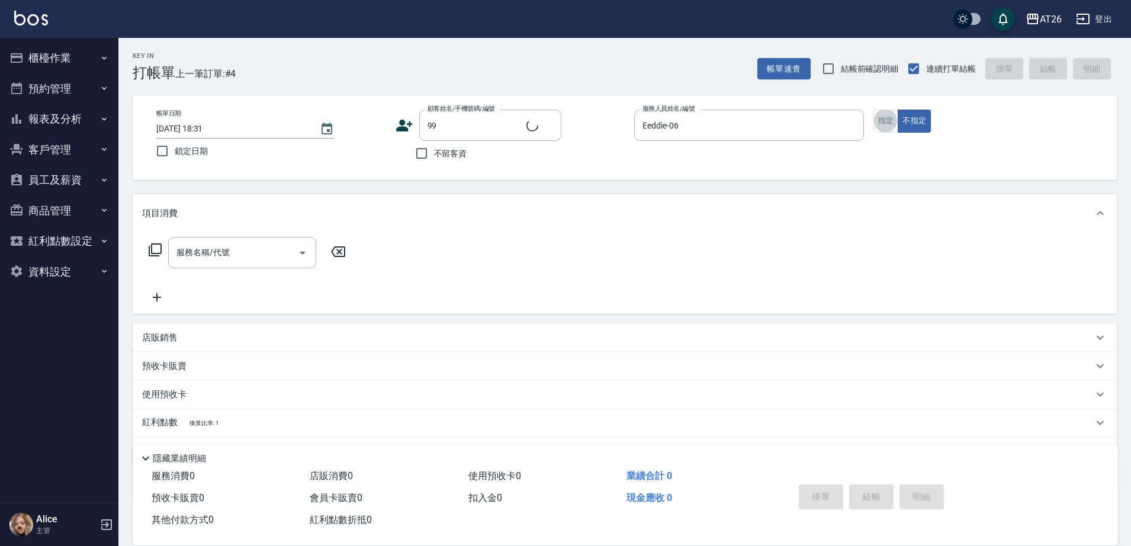
type input "吳昊軒/99/880414"
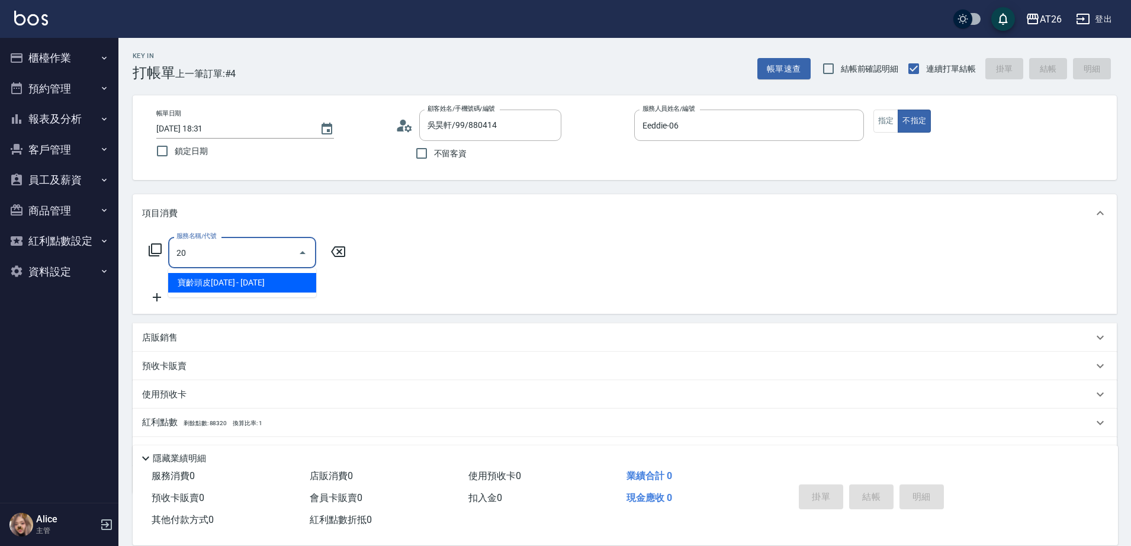
type input "201"
type input "20"
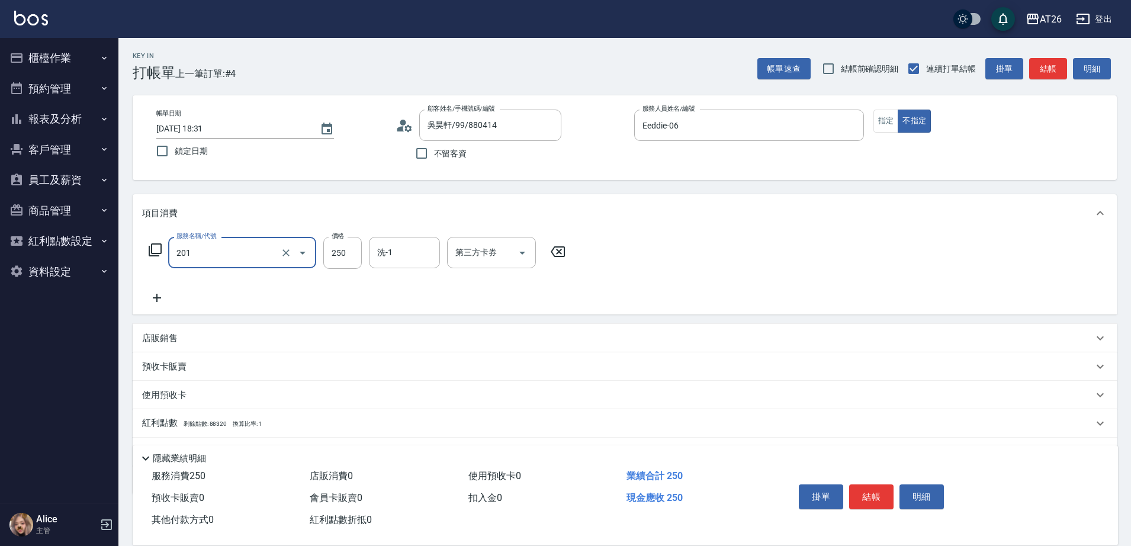
type input "4"
type input "0"
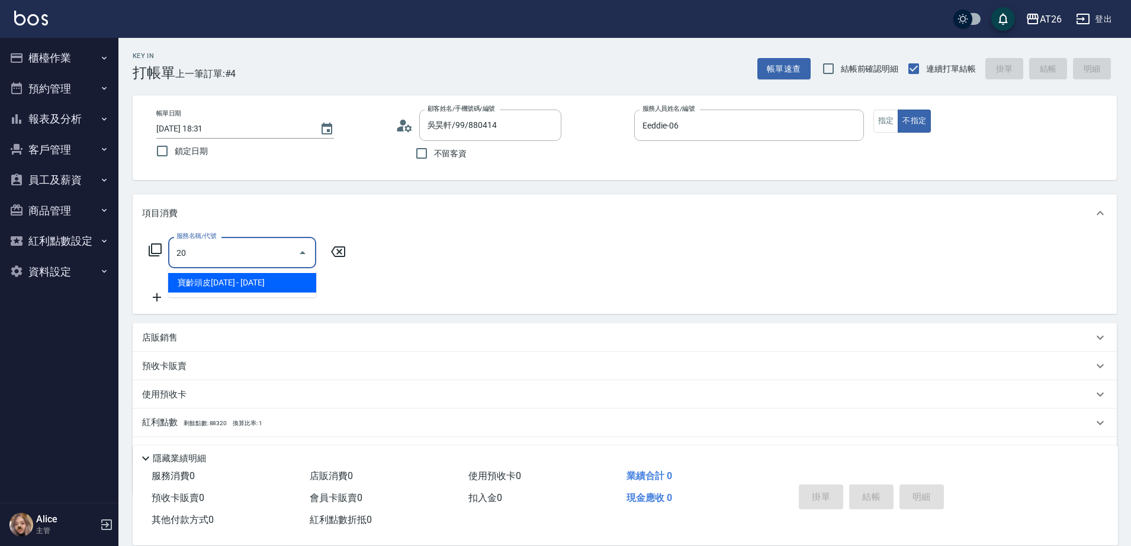
type input "201"
type input "20"
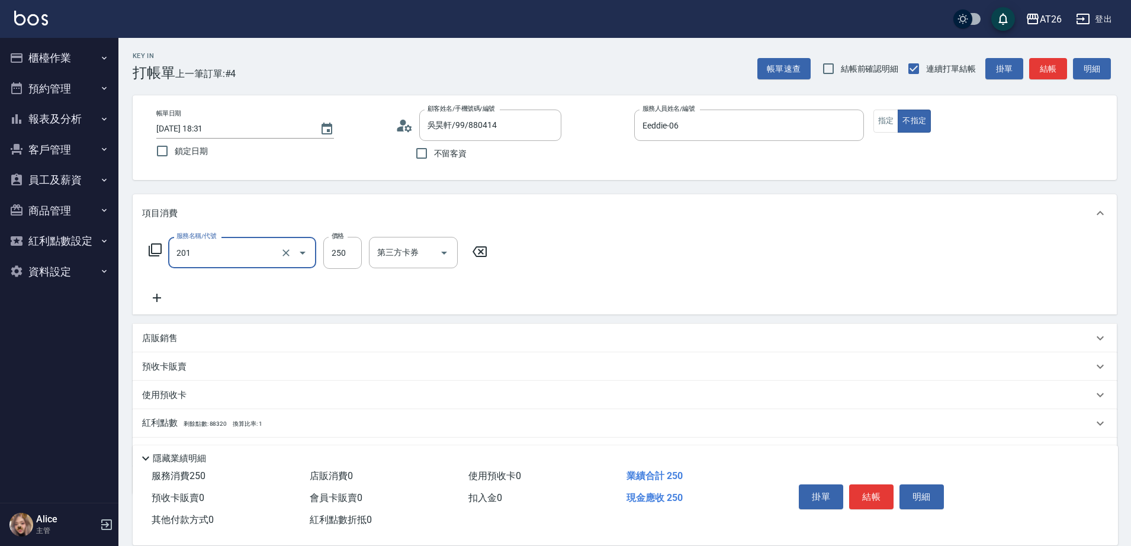
type input "洗髮(201)"
type input "0"
type input "400"
type input "40"
type input "400"
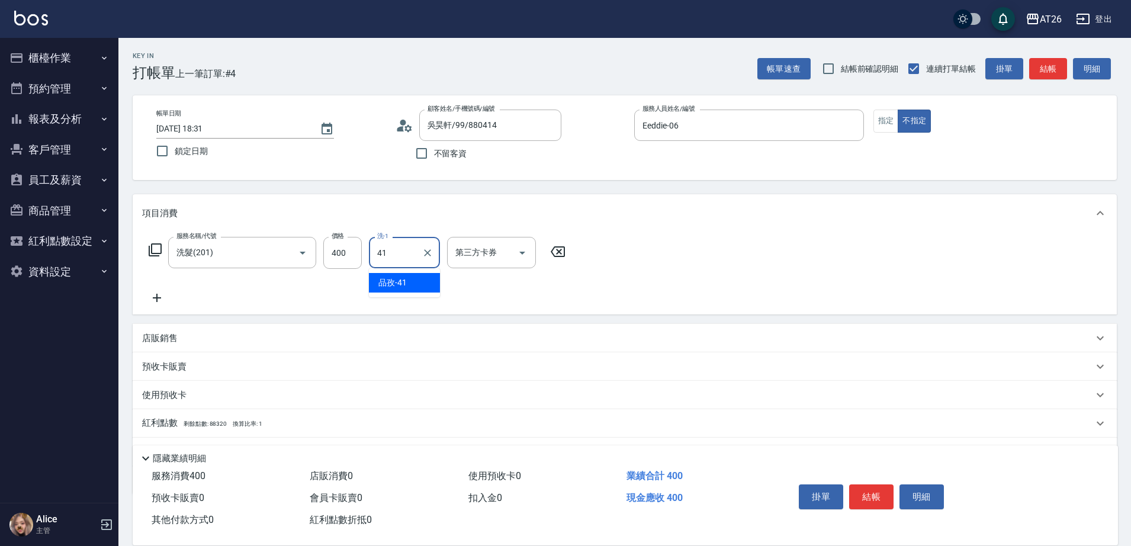
type input "品孜-41"
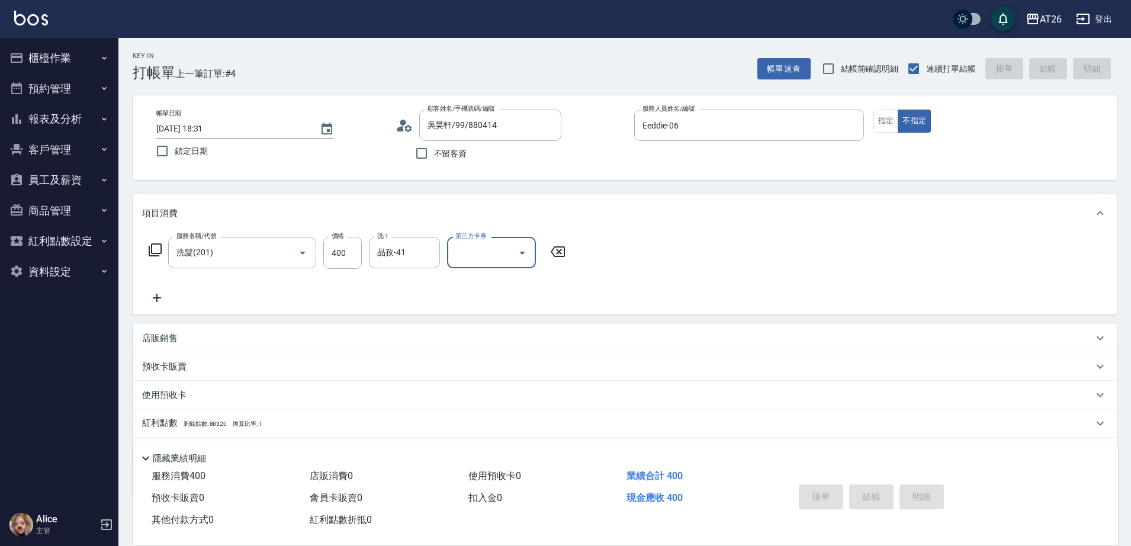
type input "0"
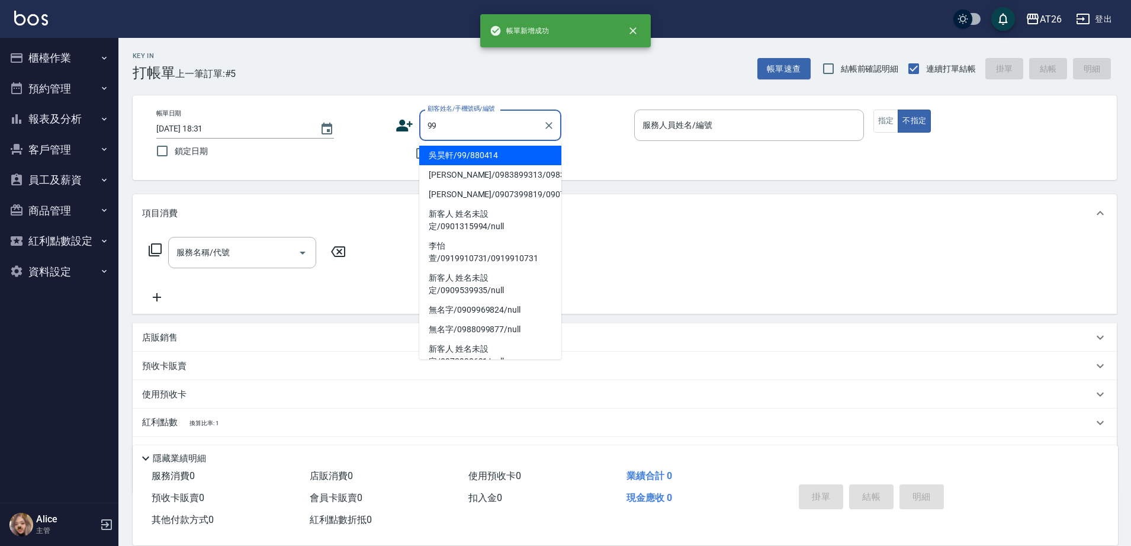
type input "吳昊軒/99/880414"
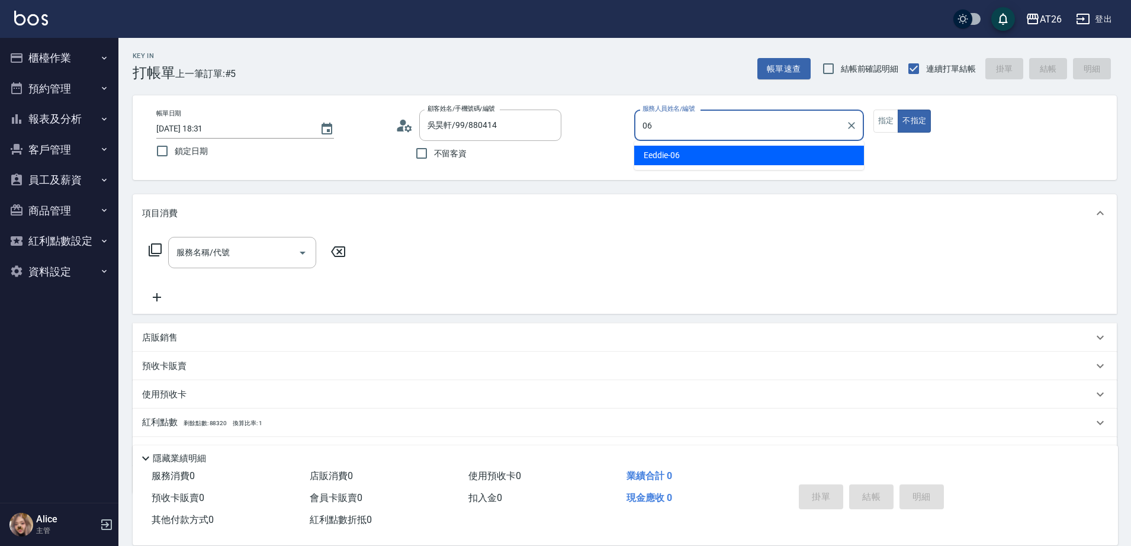
type input "Eeddie-06"
type button "false"
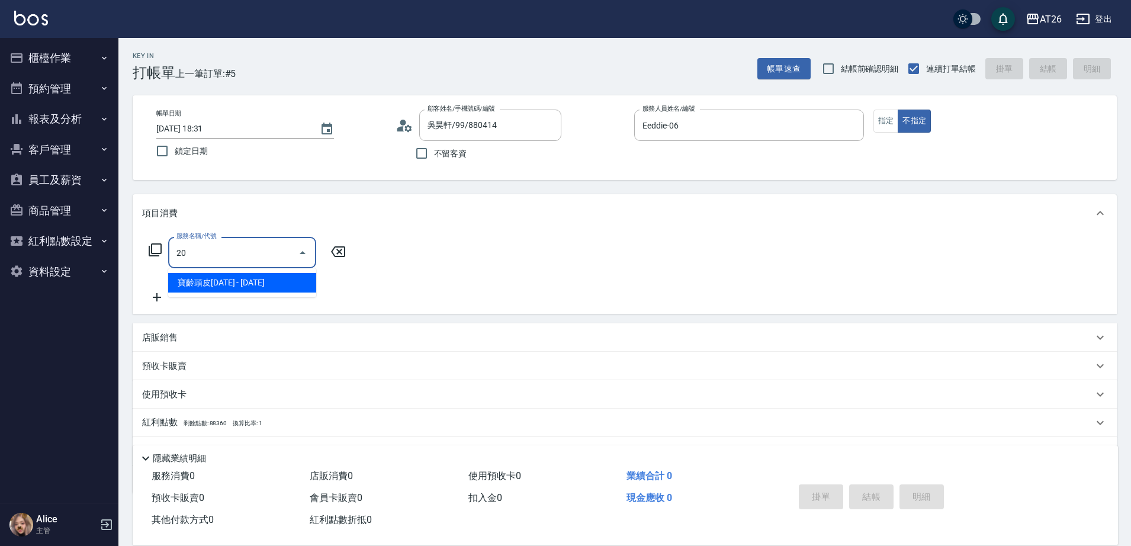
type input "201"
type input "20"
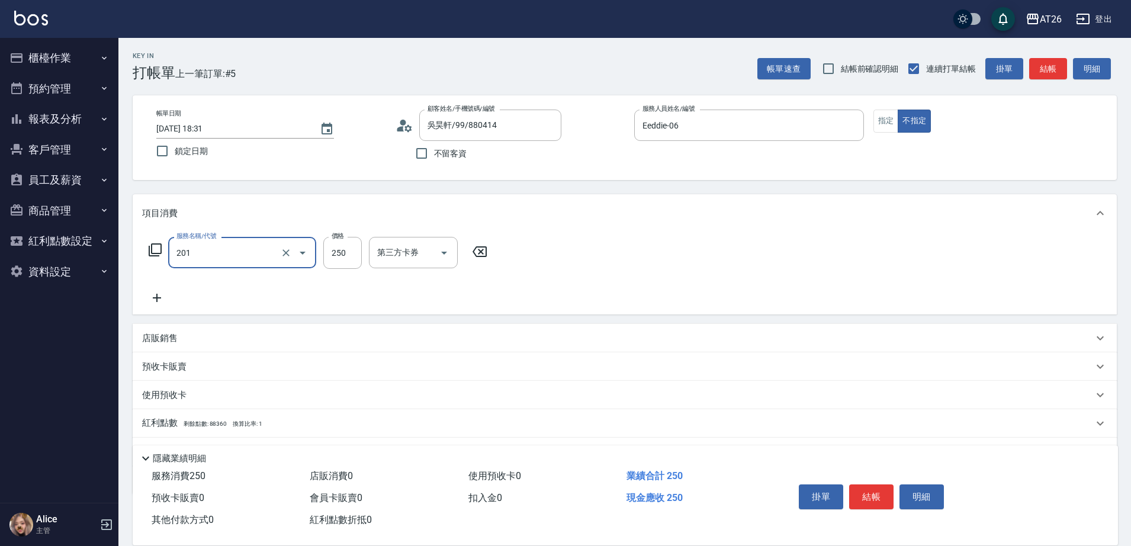
type input "洗髮(201)"
type input "4"
type input "0"
type input "400"
type input "40"
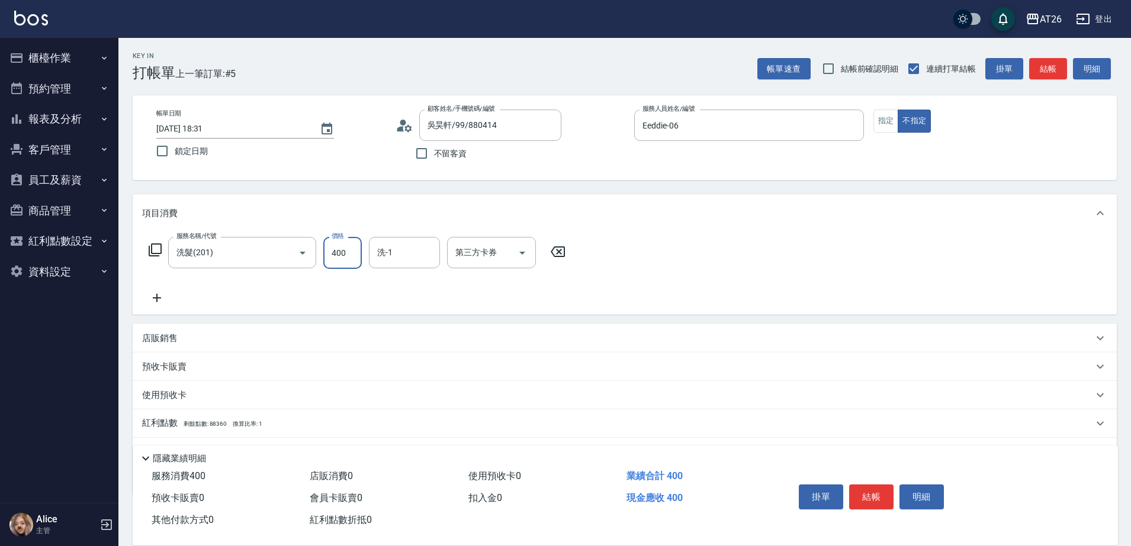
type input "400"
click at [397, 271] on div "服務名稱/代號 洗髮(201) 服務名稱/代號 價格 400 價格 洗-1 品孜-41 洗-1 第三方卡券 第三方卡券" at bounding box center [357, 271] width 430 height 68
click at [413, 240] on div "品孜-41 洗-1" at bounding box center [404, 252] width 71 height 31
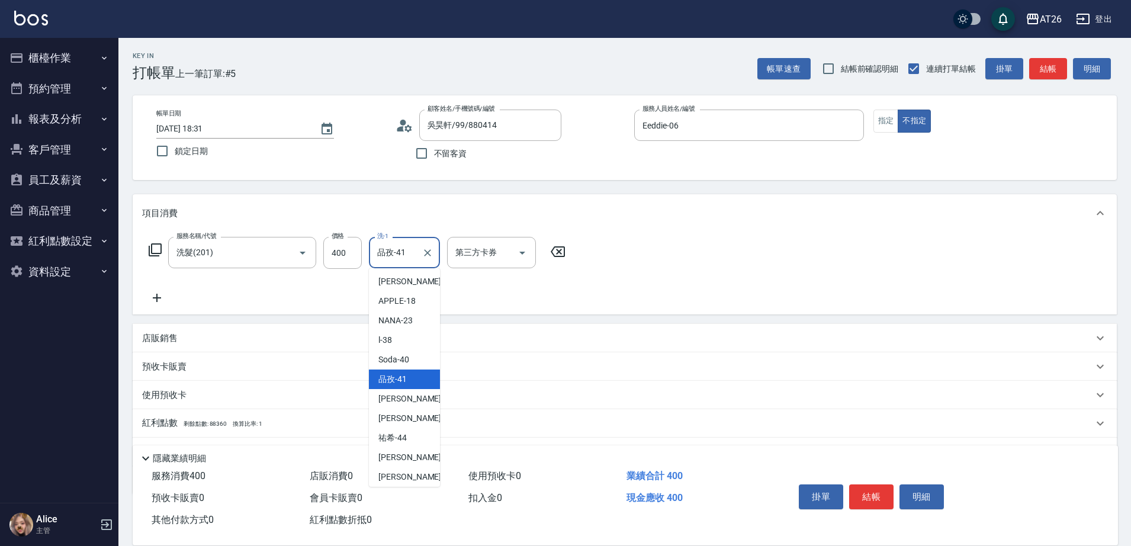
scroll to position [138, 0]
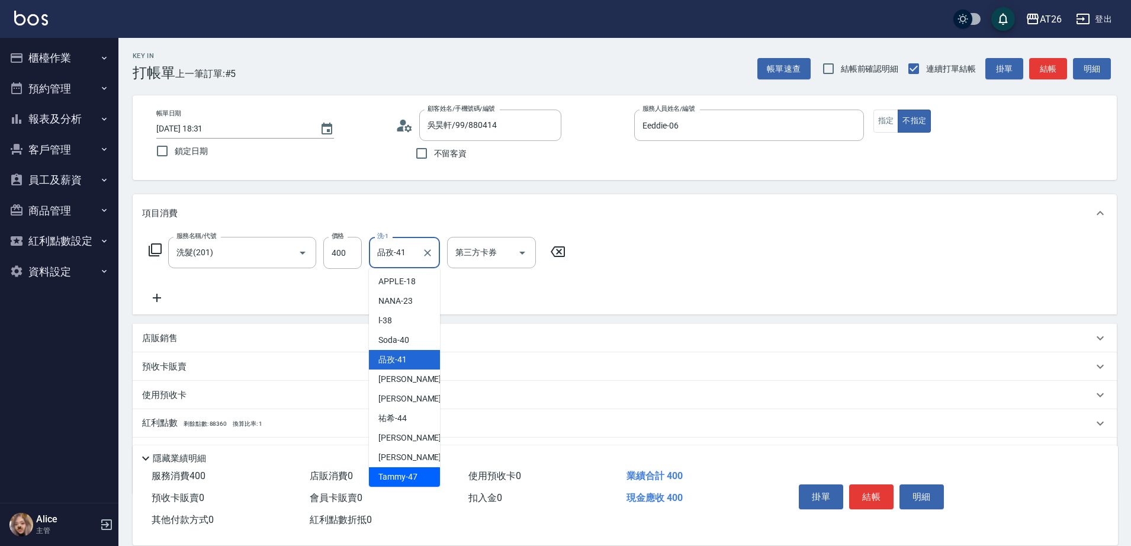
type input "Tammy-47"
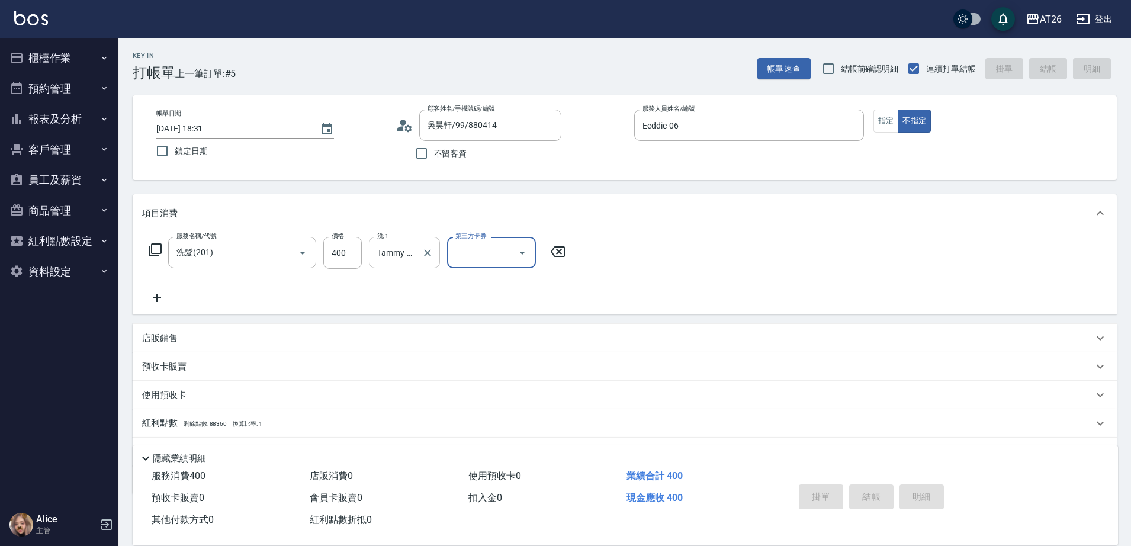
type input "0"
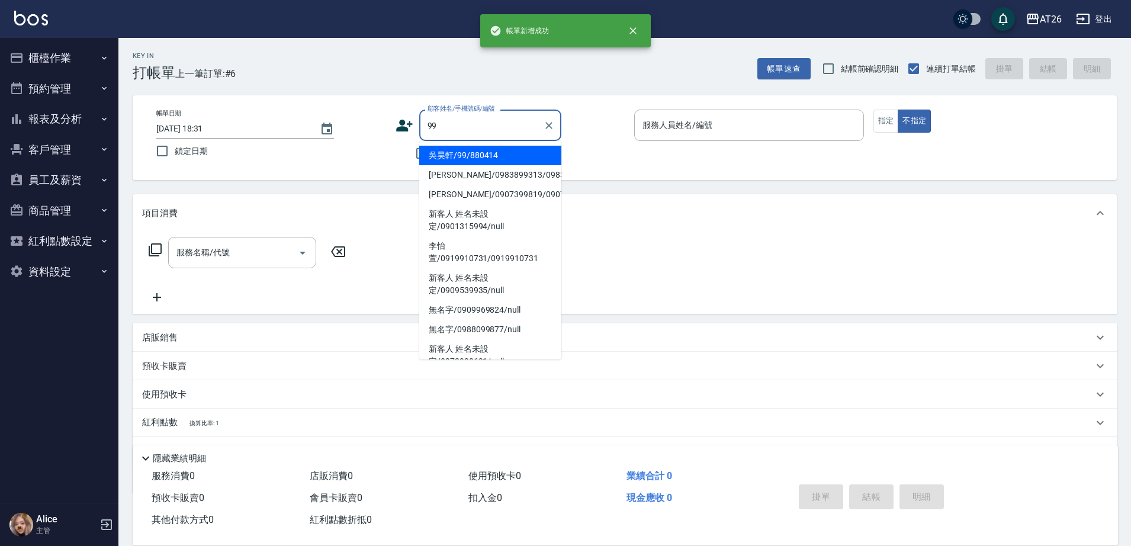
type input "吳昊軒/99/880414"
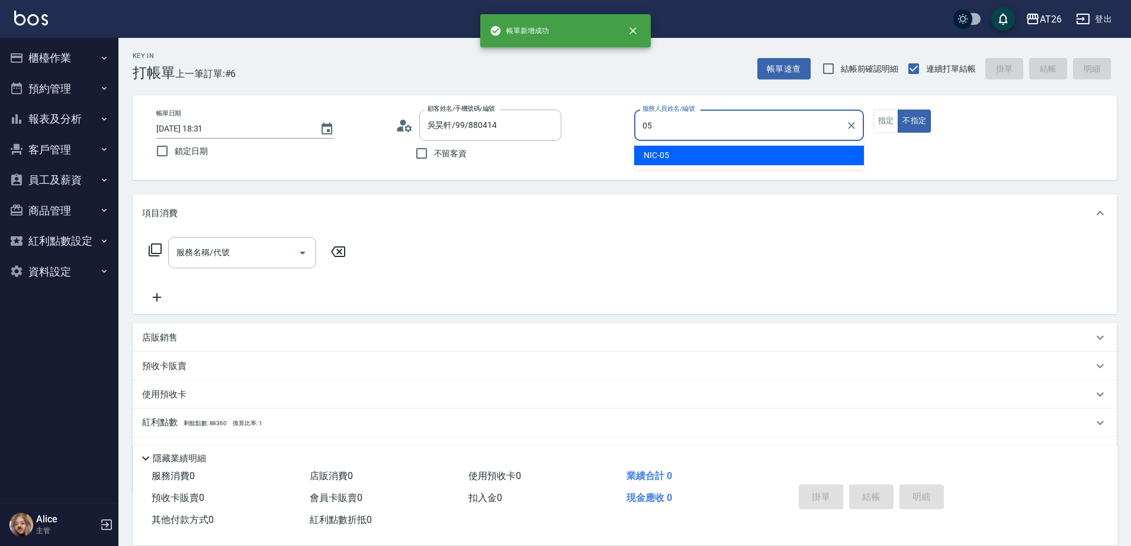
type input "NIC-05"
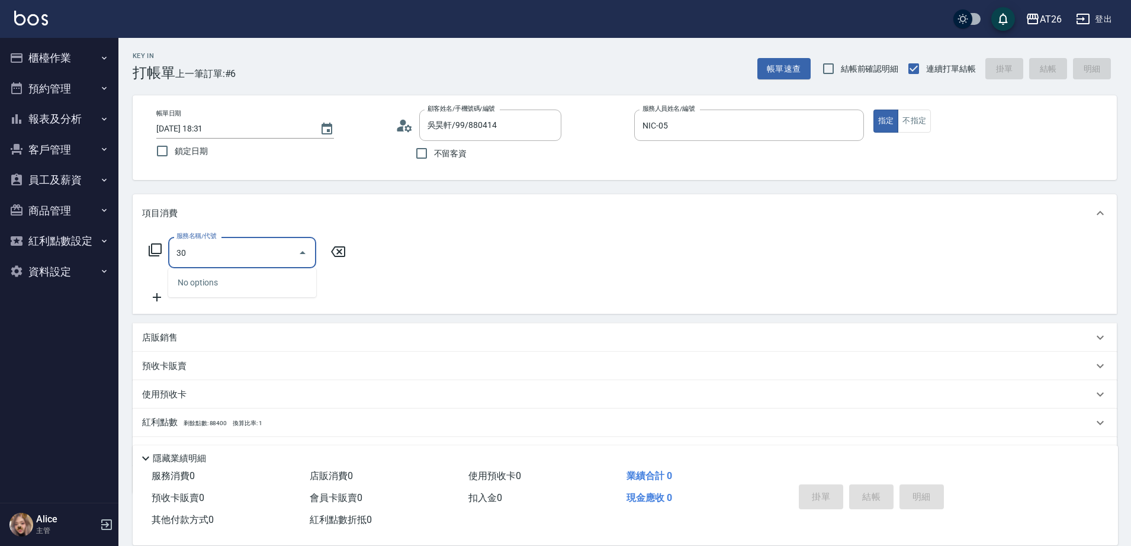
type input "301"
type input "120"
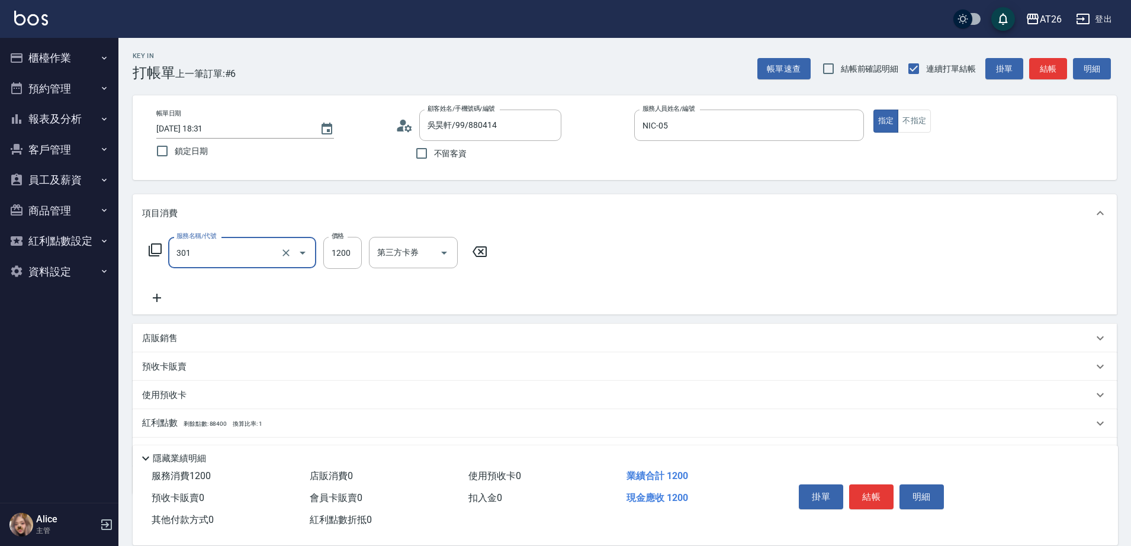
type input "燙髮(301)"
type input "0"
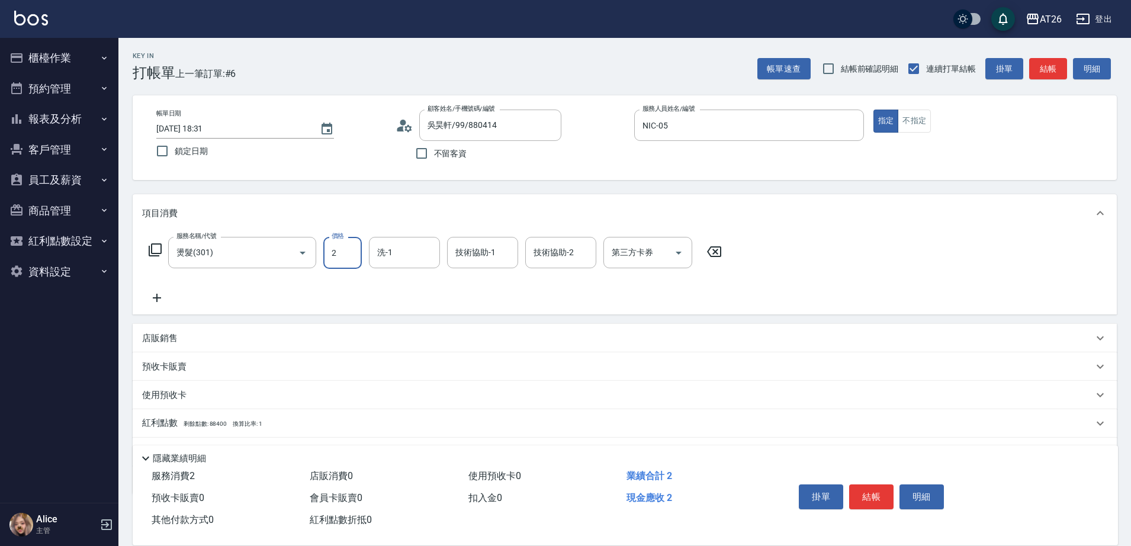
type input "23"
type input "20"
type input "238"
type input "230"
type input "2380"
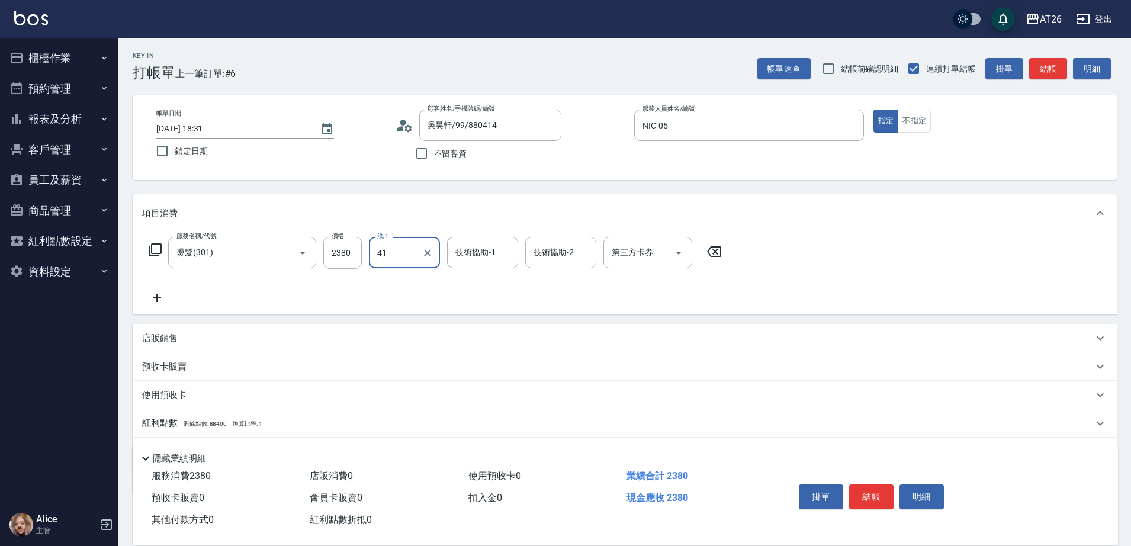
type input "品孜-41"
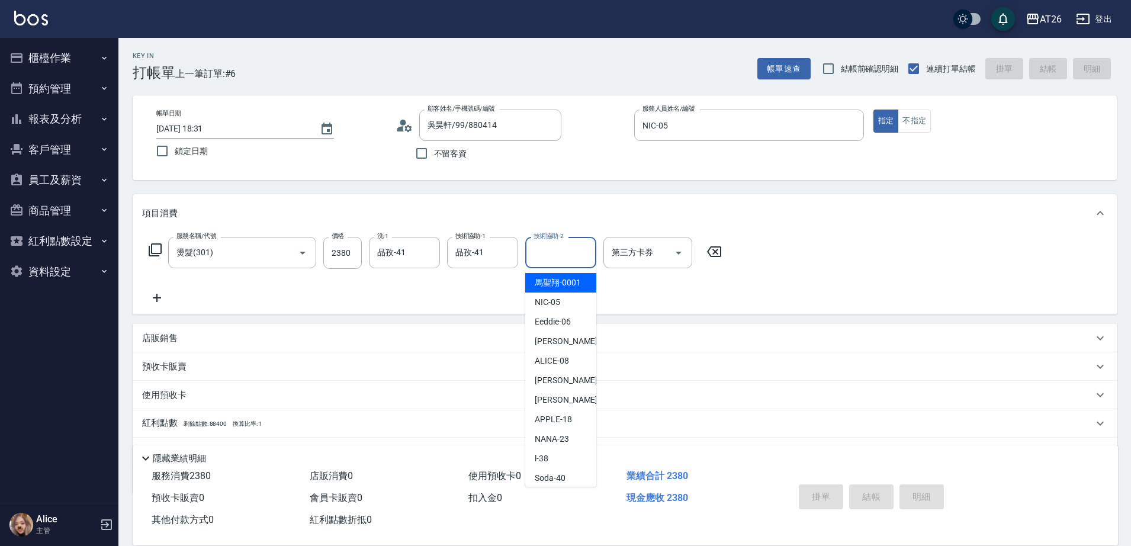
type input "2025/09/19 18:32"
type input "0"
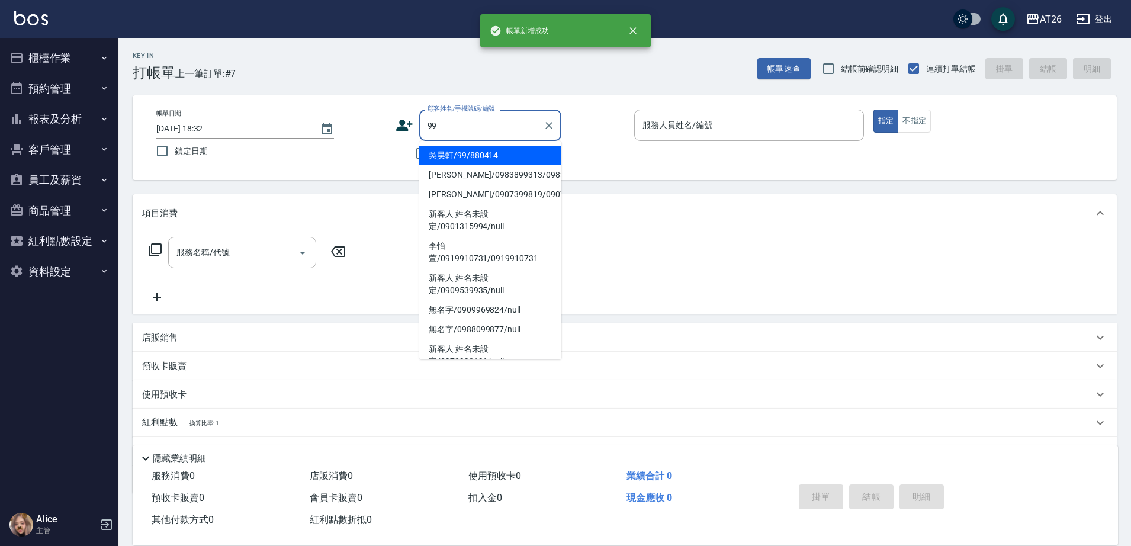
type input "吳昊軒/99/880414"
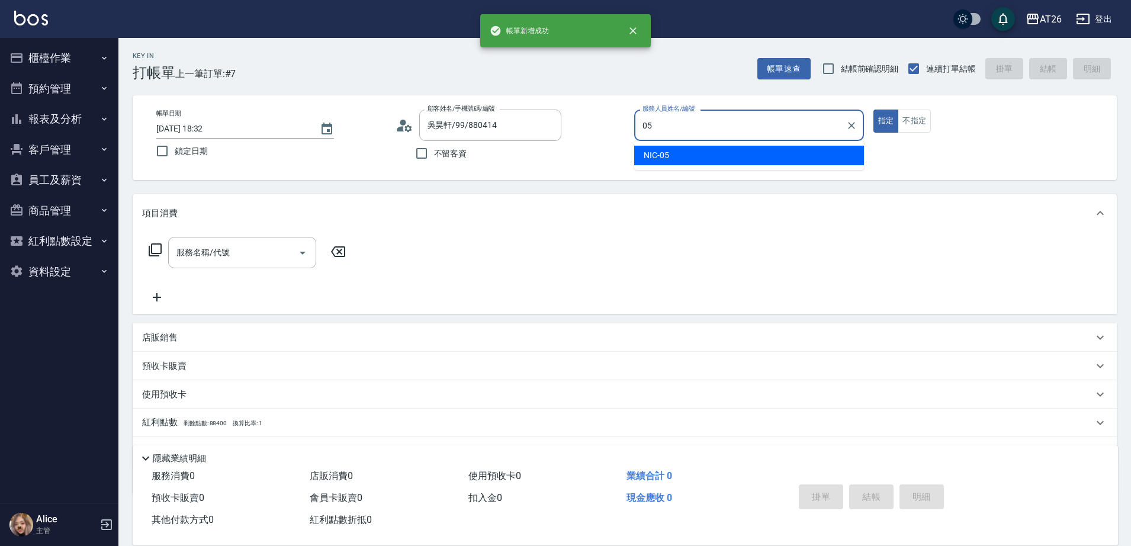
type input "NIC-05"
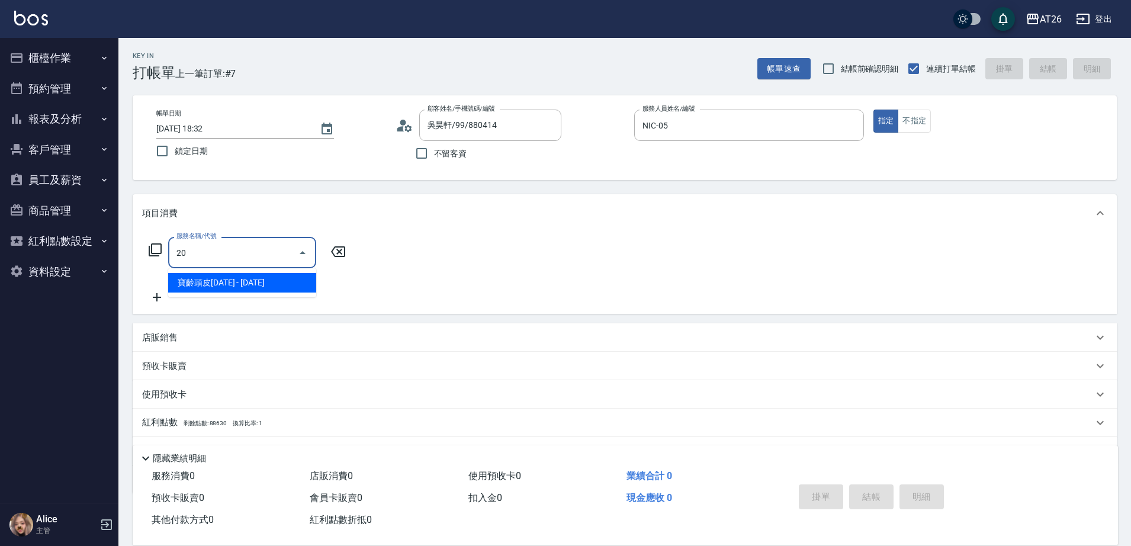
type input "201"
type input "20"
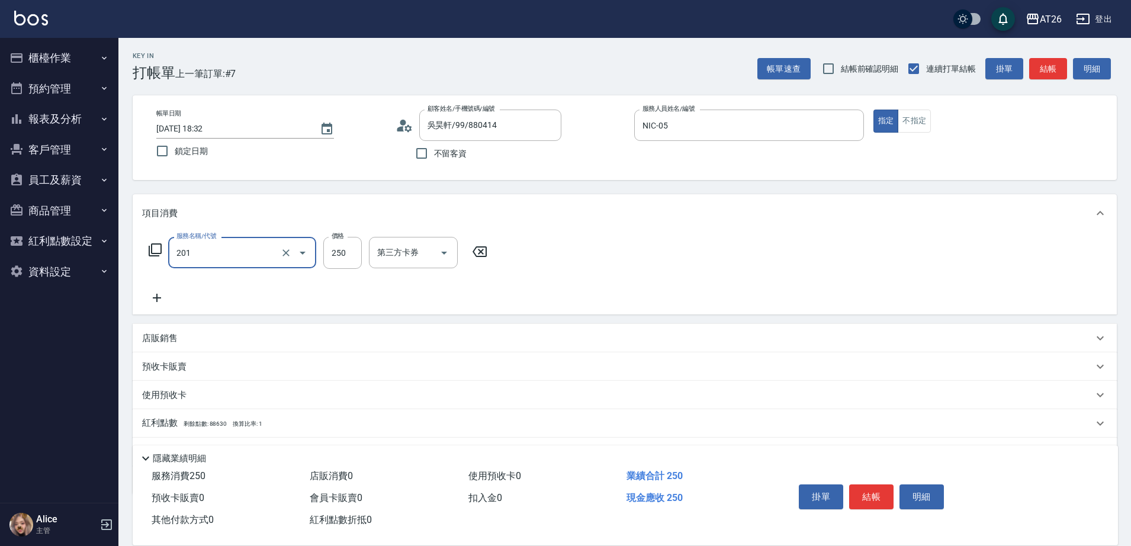
type input "洗髮(201)"
type input "3"
type input "0"
type input "300"
type input "30"
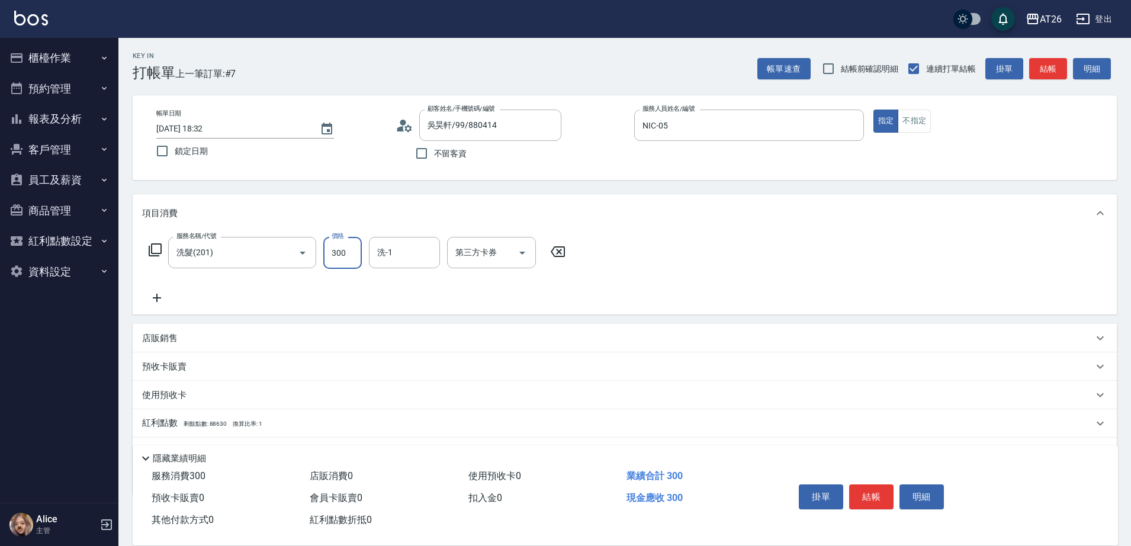
type input "300"
drag, startPoint x: 413, startPoint y: 240, endPoint x: 523, endPoint y: 338, distance: 147.1
click at [501, 329] on div "項目消費 服務名稱/代號 洗髮(201) 服務名稱/代號 價格 300 價格 洗-1 Jessica-47 洗-1 第三方卡券 第三方卡券 店販銷售 服務人員…" at bounding box center [625, 344] width 984 height 300
click at [387, 256] on input "Jessica-47" at bounding box center [395, 252] width 43 height 21
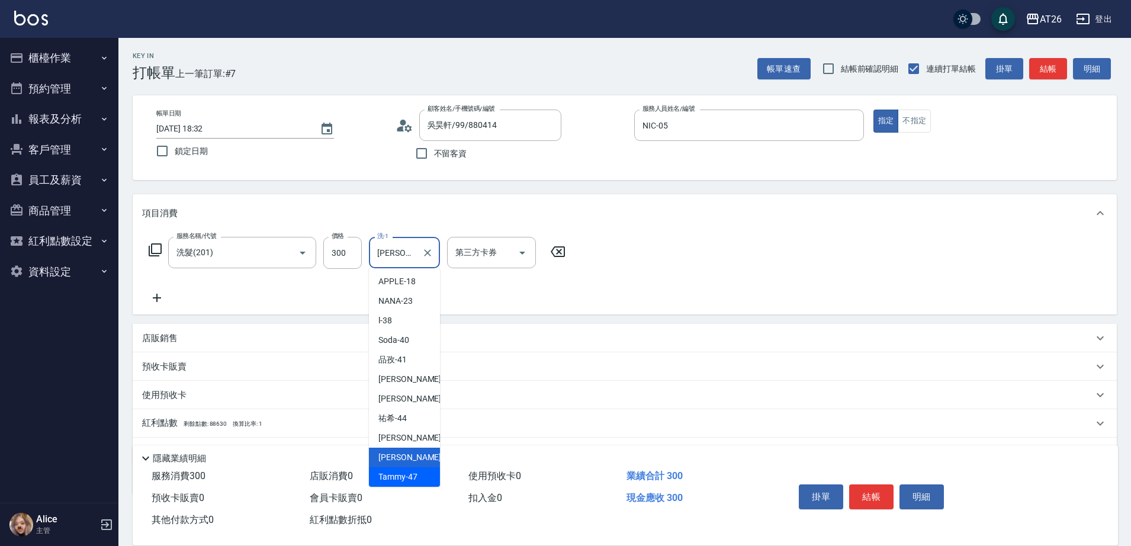
type input "Tammy-47"
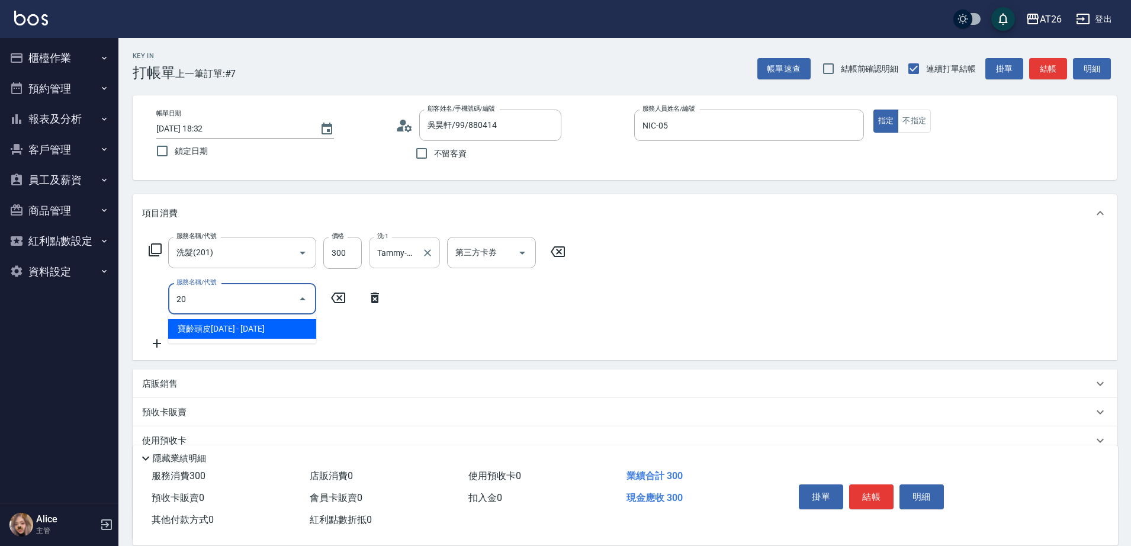
type input "2"
type input "401"
type input "50"
type input "剪髮(401)"
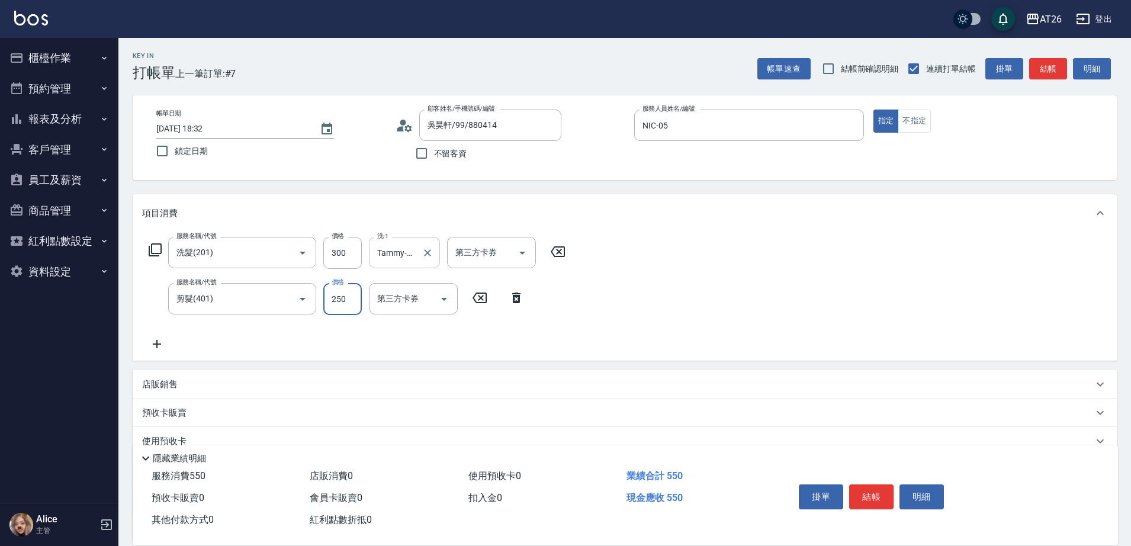
type input "30"
type input "300"
type input "60"
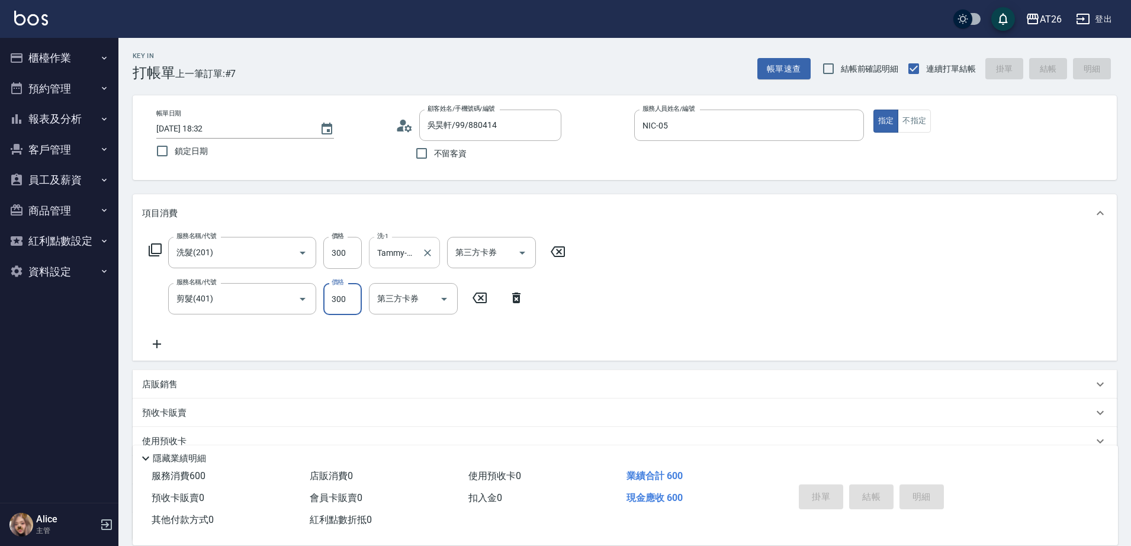
type input "0"
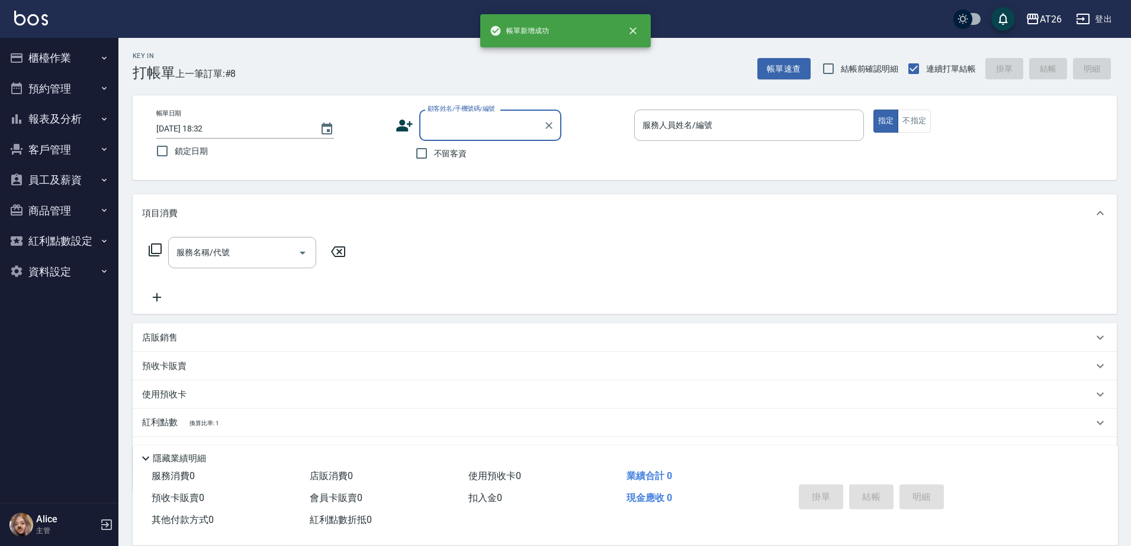
click at [70, 49] on button "櫃檯作業" at bounding box center [59, 58] width 109 height 31
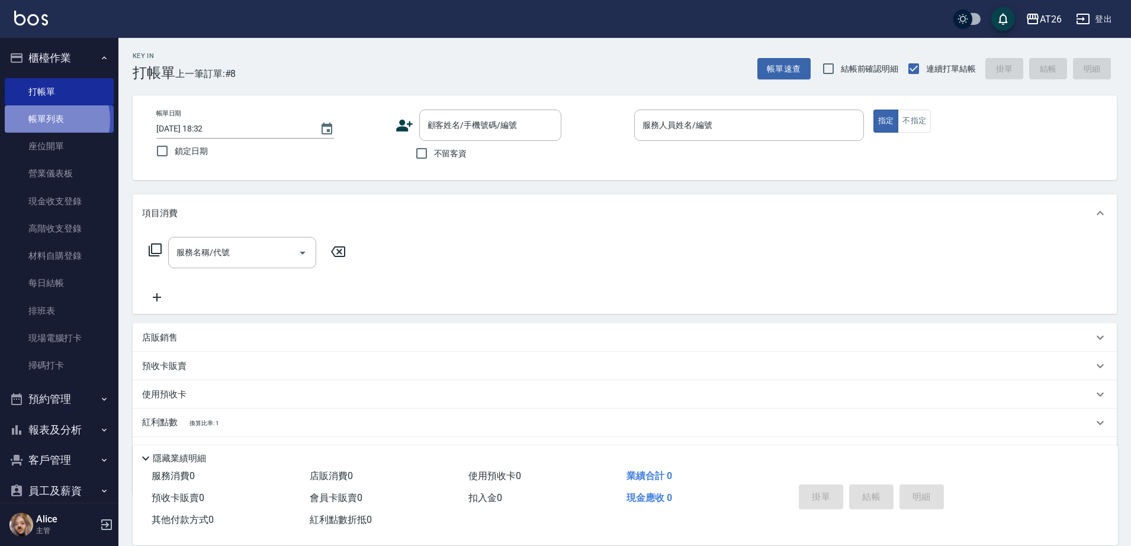
click at [49, 120] on link "帳單列表" at bounding box center [59, 118] width 109 height 27
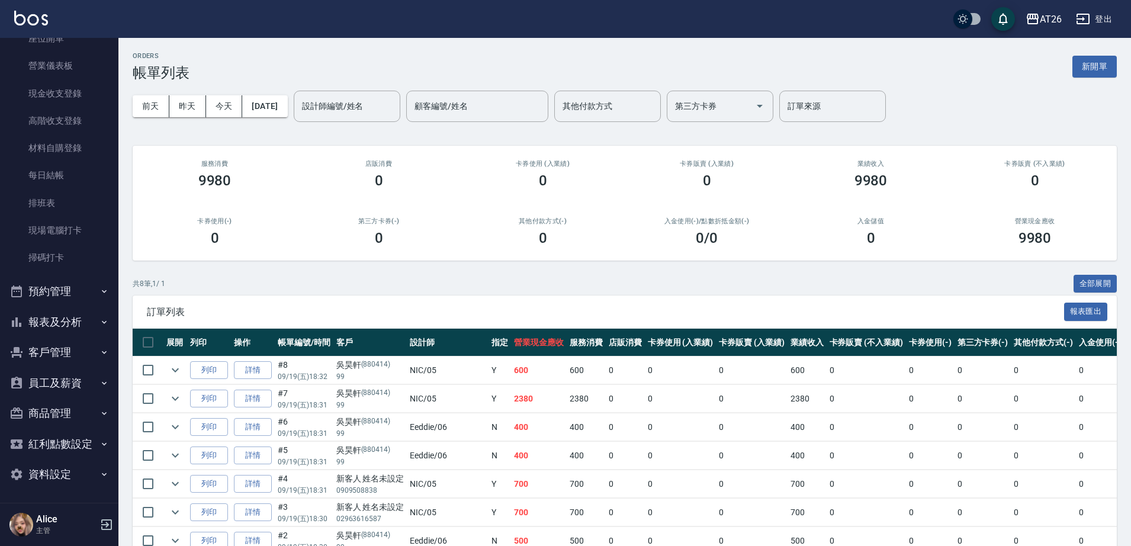
scroll to position [109, 0]
click at [56, 336] on button "客戶管理" at bounding box center [59, 351] width 109 height 31
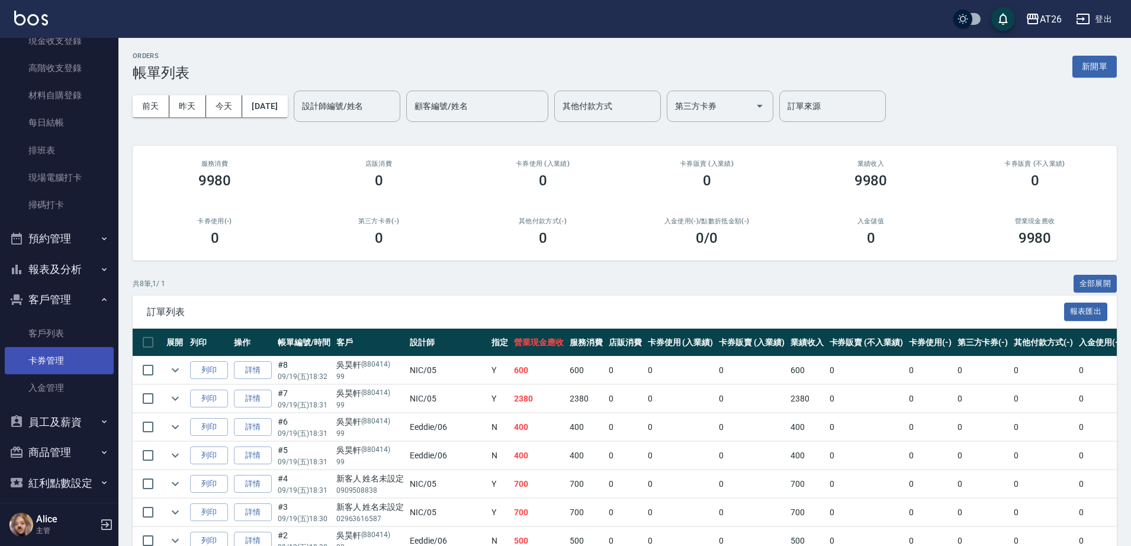
scroll to position [201, 0]
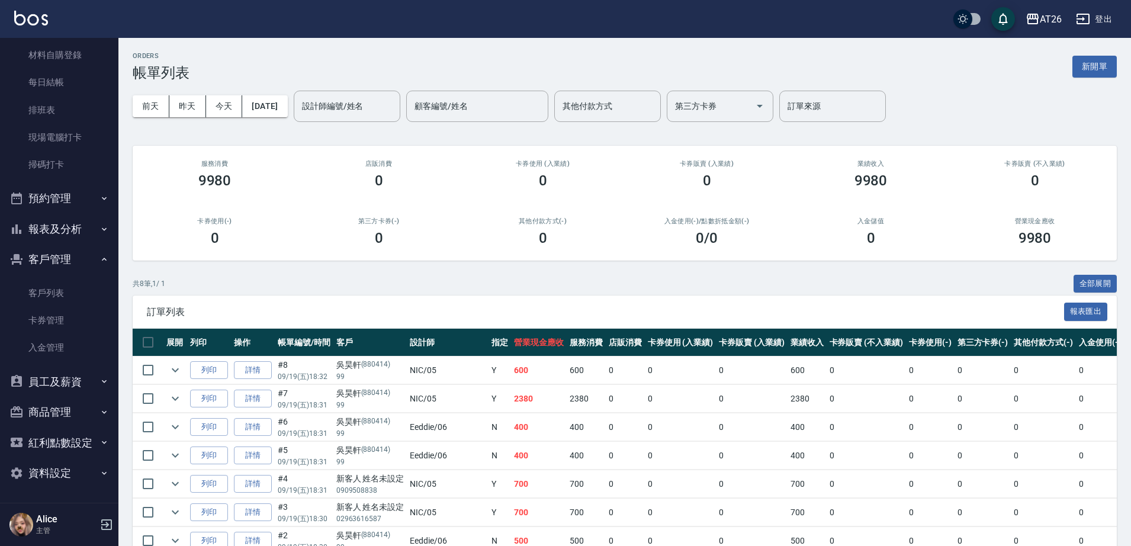
click at [76, 214] on button "報表及分析" at bounding box center [59, 229] width 109 height 31
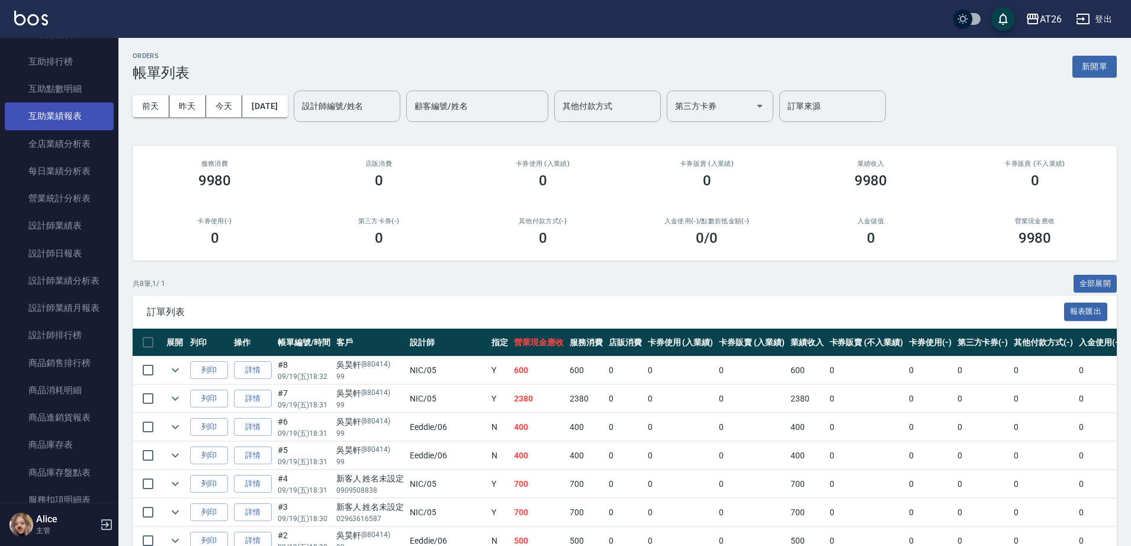
scroll to position [645, 0]
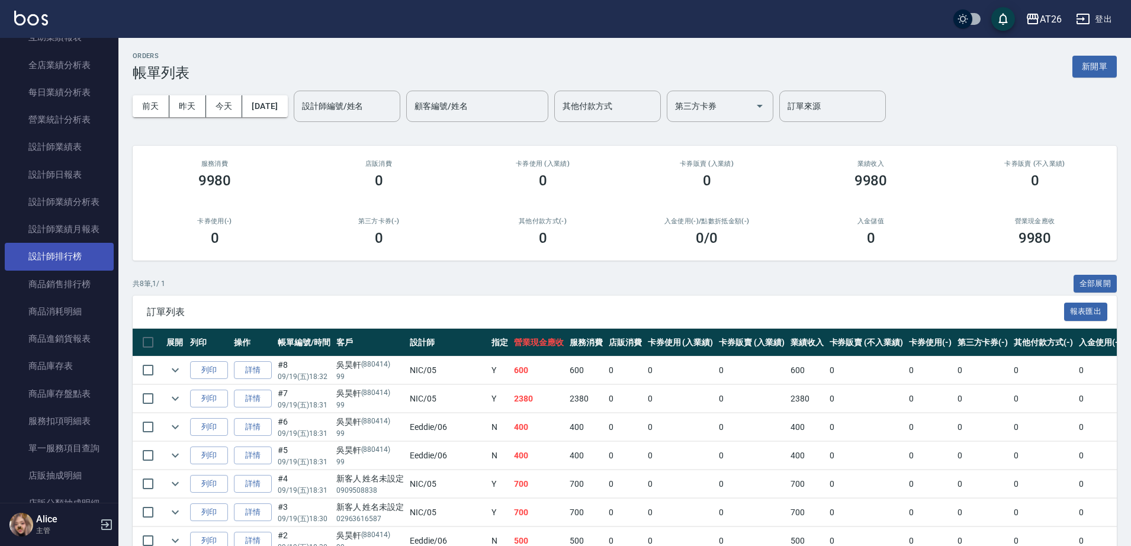
click at [66, 252] on link "設計師排行榜" at bounding box center [59, 256] width 109 height 27
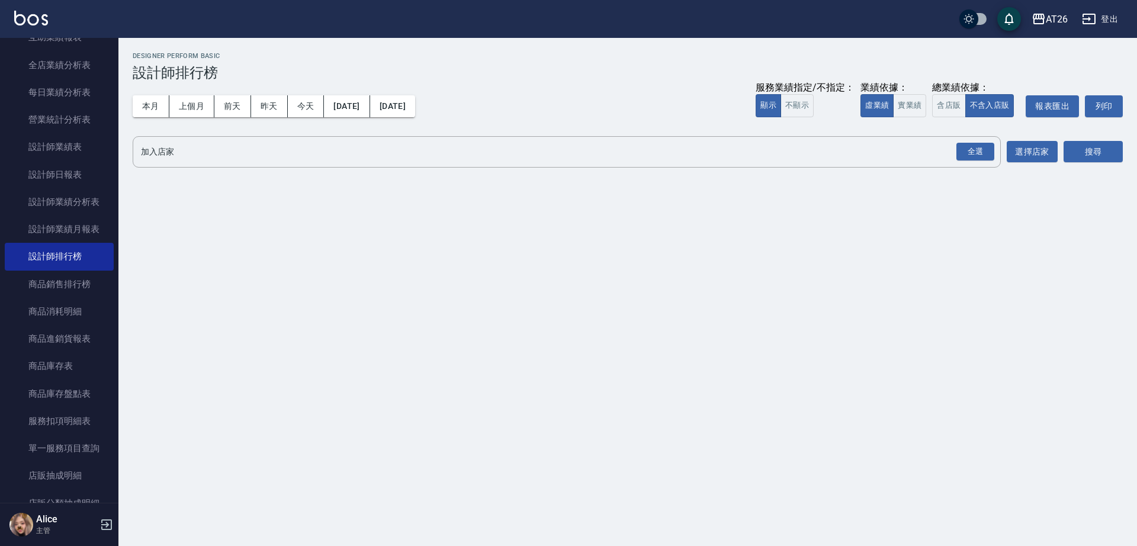
click at [899, 120] on div "本月 上個月 前天 昨天 今天 2025/09/01 2025/09/19 服務業績指定/不指定： 顯示 不顯示 業績依據： 虛業績 實業績 總業績依據： 含…" at bounding box center [628, 106] width 990 height 50
click at [910, 95] on button "實業績" at bounding box center [909, 105] width 33 height 23
click at [969, 141] on button "全選" at bounding box center [975, 151] width 43 height 23
click at [987, 144] on div "全選" at bounding box center [975, 152] width 38 height 18
click at [1098, 156] on button "搜尋" at bounding box center [1092, 152] width 59 height 22
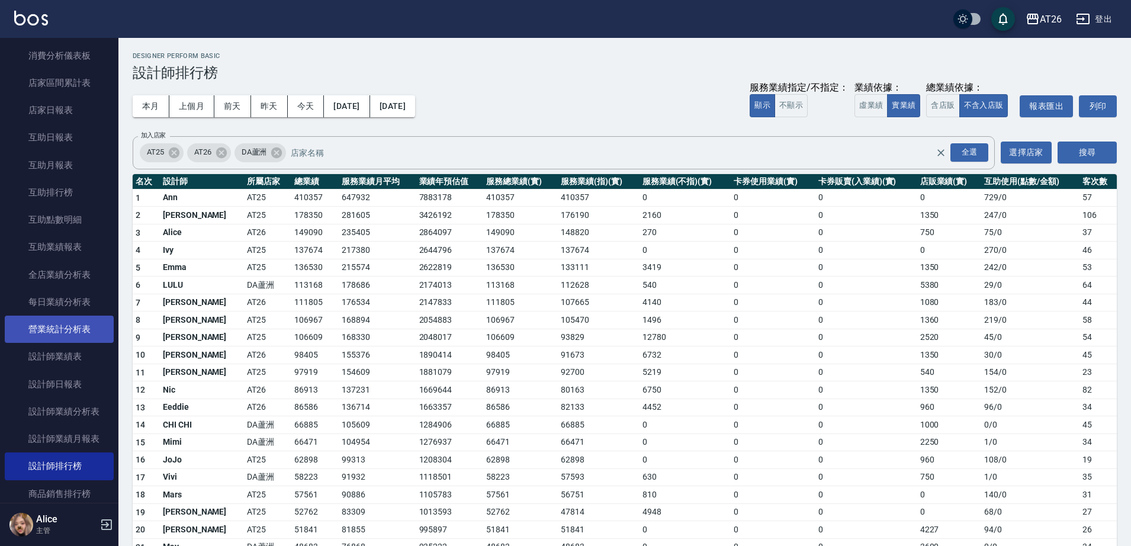
scroll to position [423, 0]
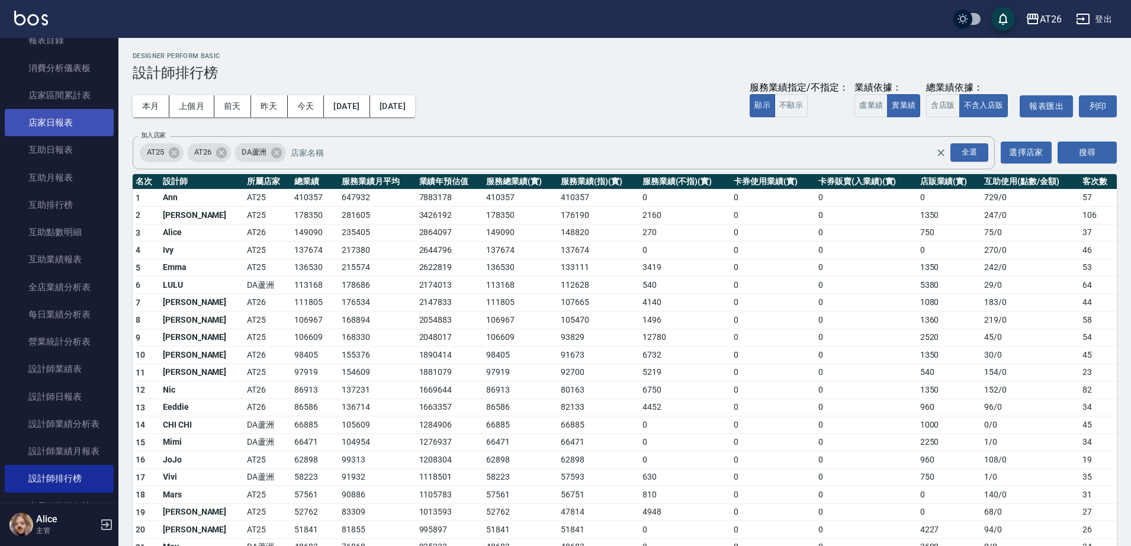
click at [50, 127] on link "店家日報表" at bounding box center [59, 122] width 109 height 27
